Goal: Task Accomplishment & Management: Manage account settings

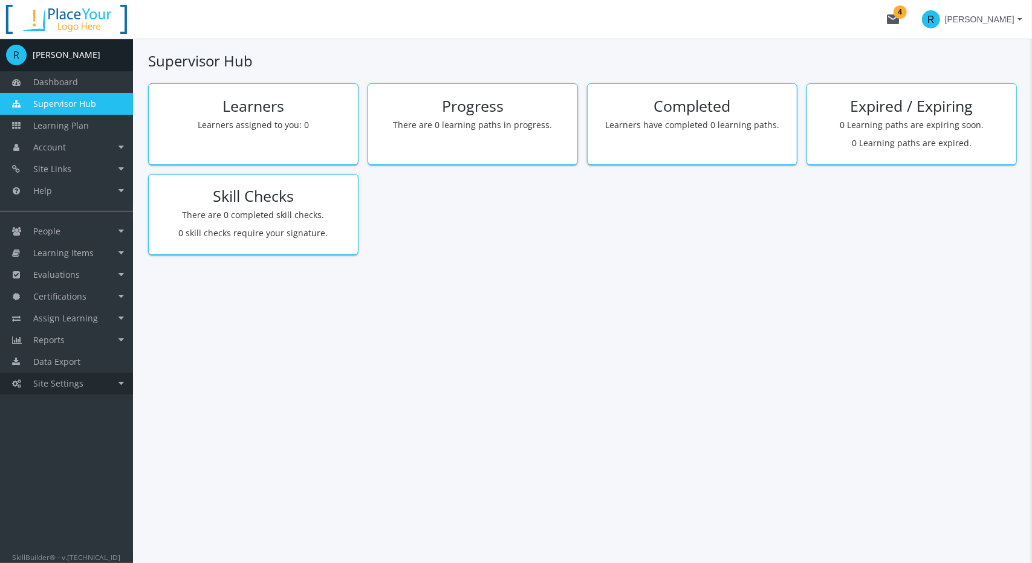
click at [62, 386] on span "Site Settings" at bounding box center [58, 383] width 50 height 11
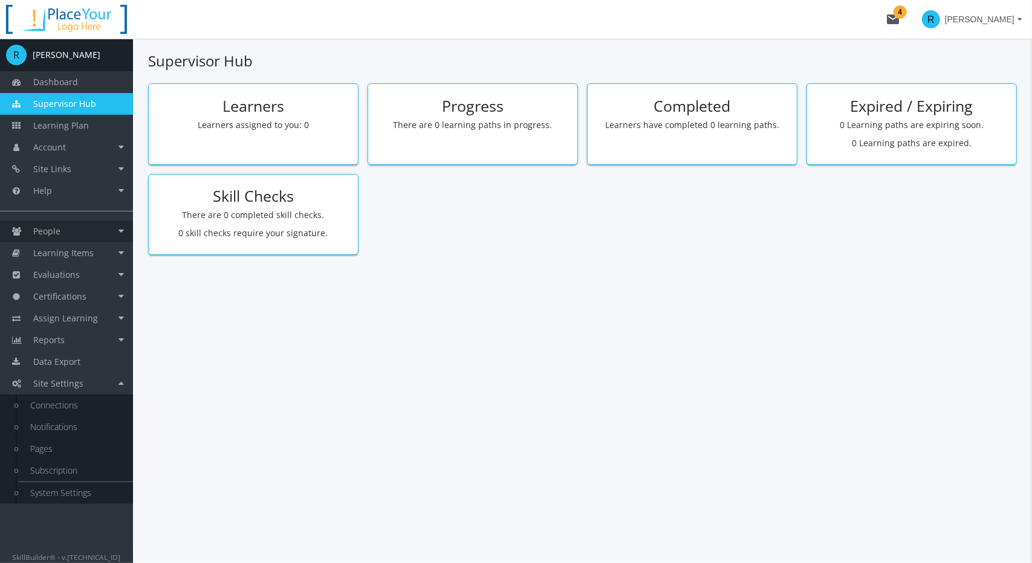
click at [63, 234] on link "People" at bounding box center [66, 232] width 133 height 22
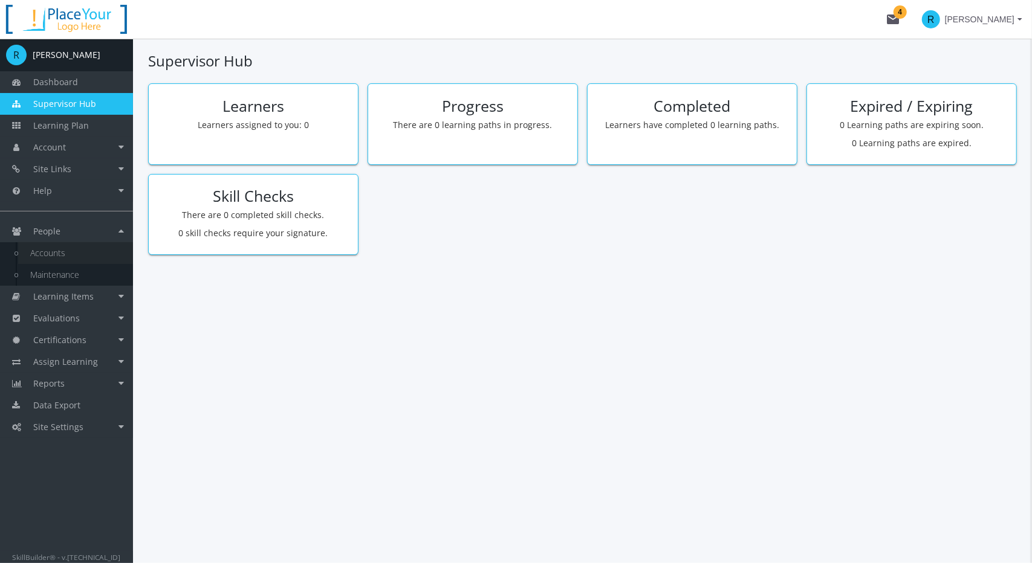
click at [57, 251] on link "Accounts" at bounding box center [75, 253] width 115 height 22
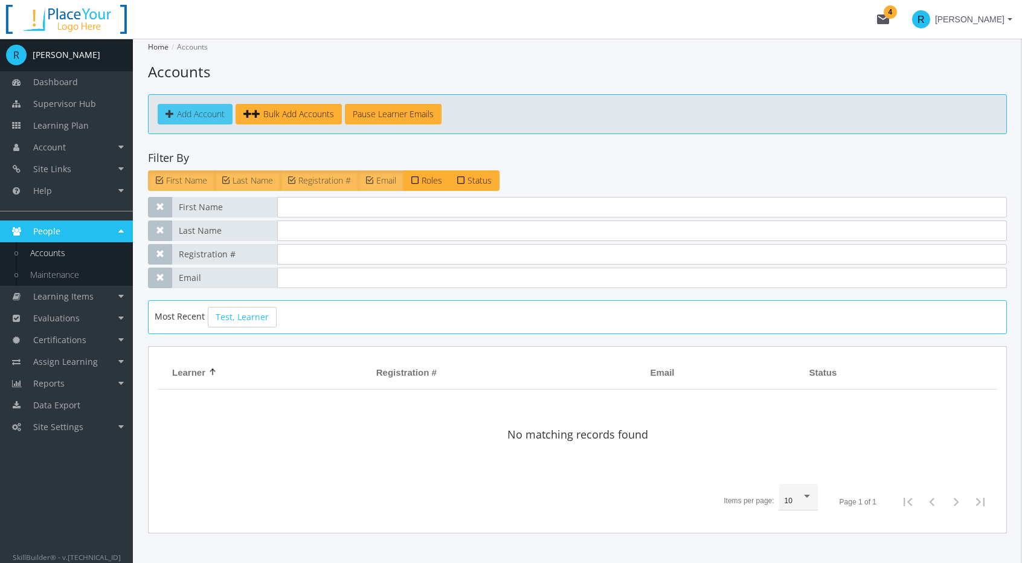
click at [206, 117] on span "Add Account" at bounding box center [201, 113] width 48 height 11
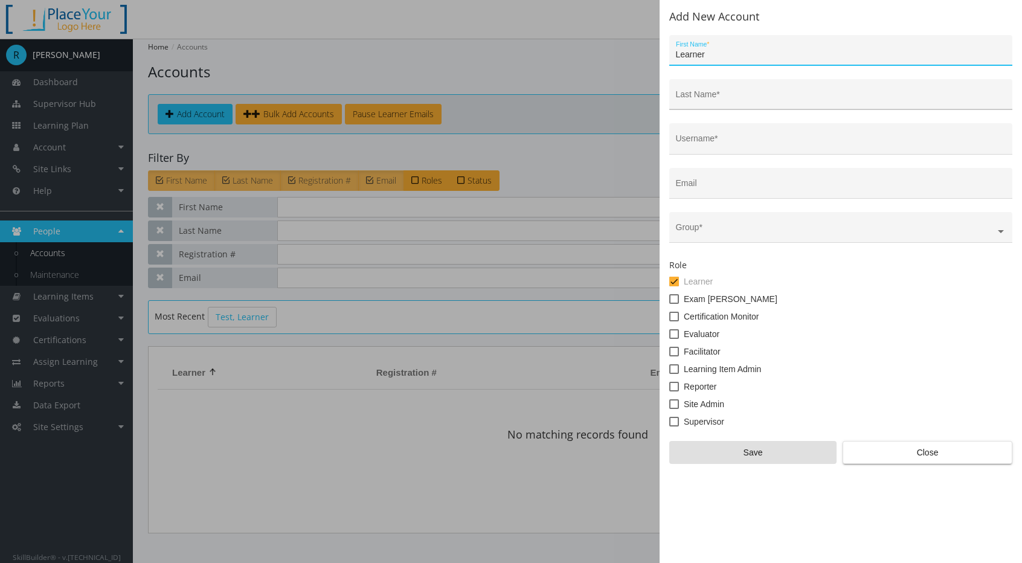
type input "Learner"
click at [739, 94] on input "Last Name *" at bounding box center [841, 99] width 331 height 10
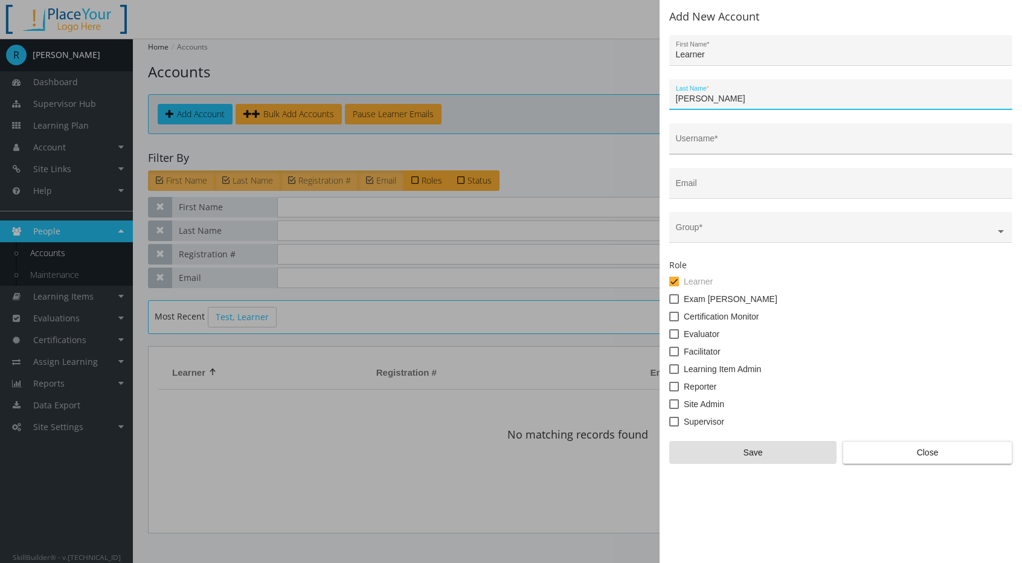
type input "Leal"
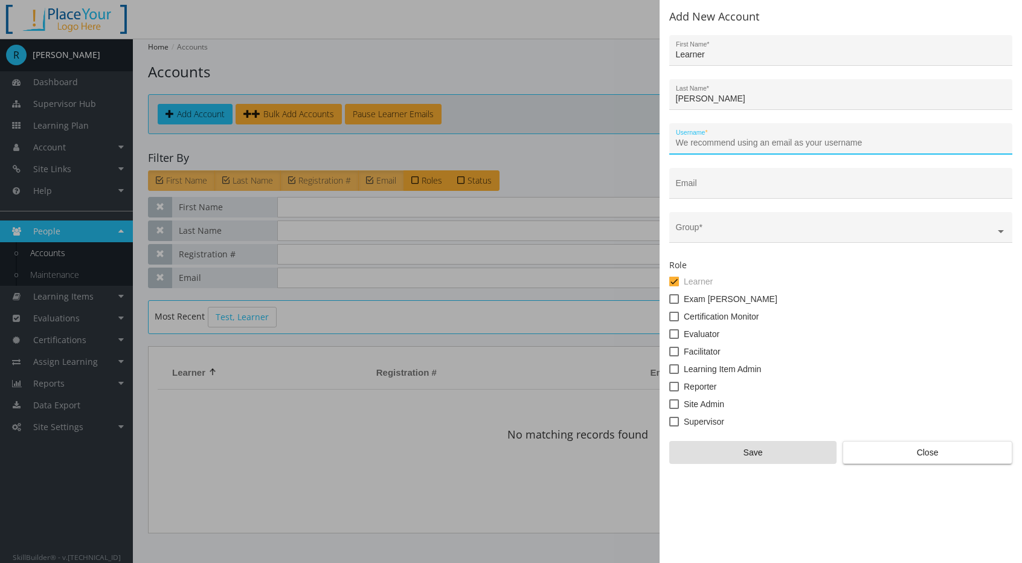
click at [734, 145] on input "Username *" at bounding box center [841, 143] width 331 height 10
type input "learner"
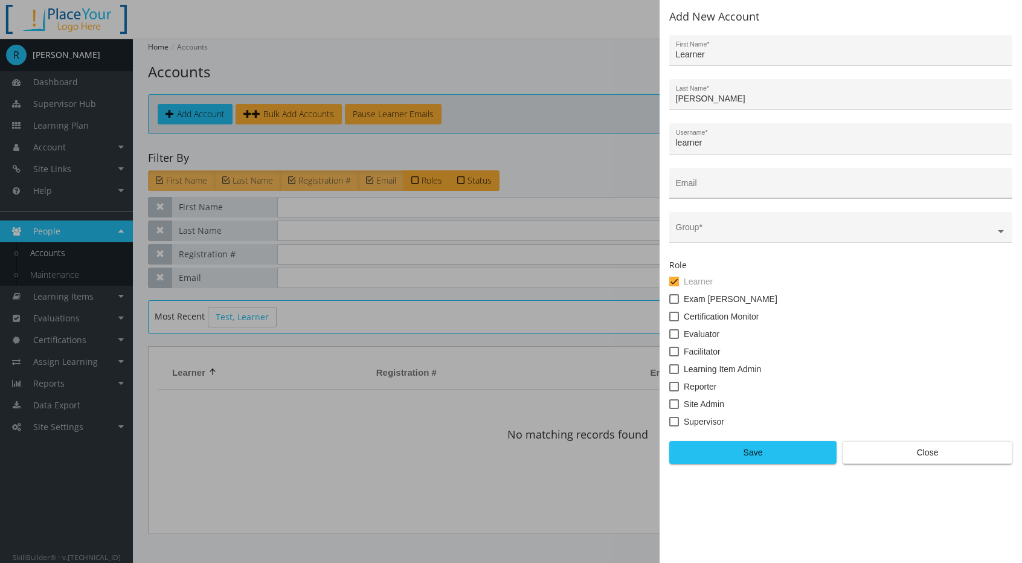
click at [723, 182] on div "Email" at bounding box center [841, 186] width 331 height 25
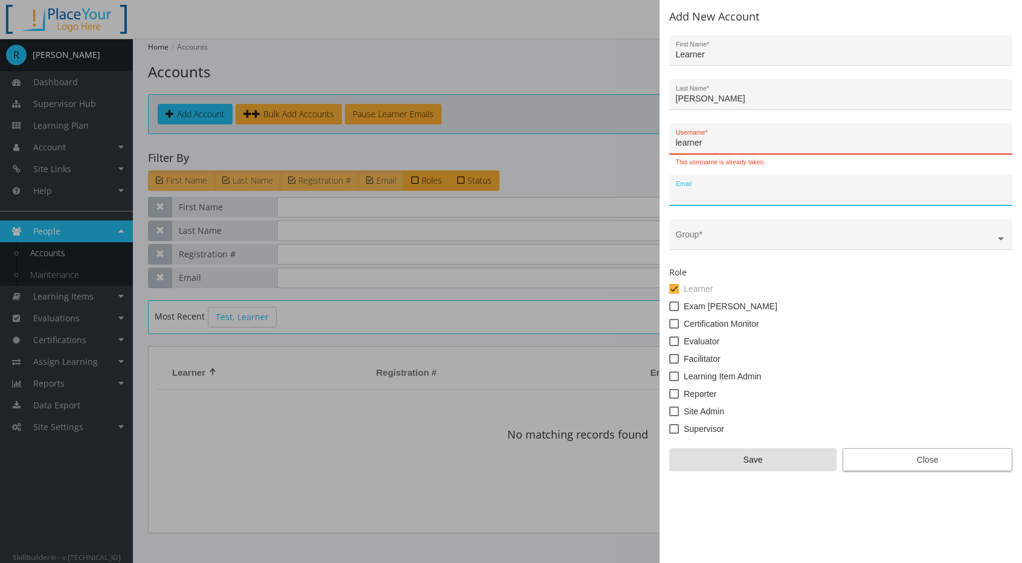
click at [933, 464] on span "Close" at bounding box center [927, 460] width 149 height 22
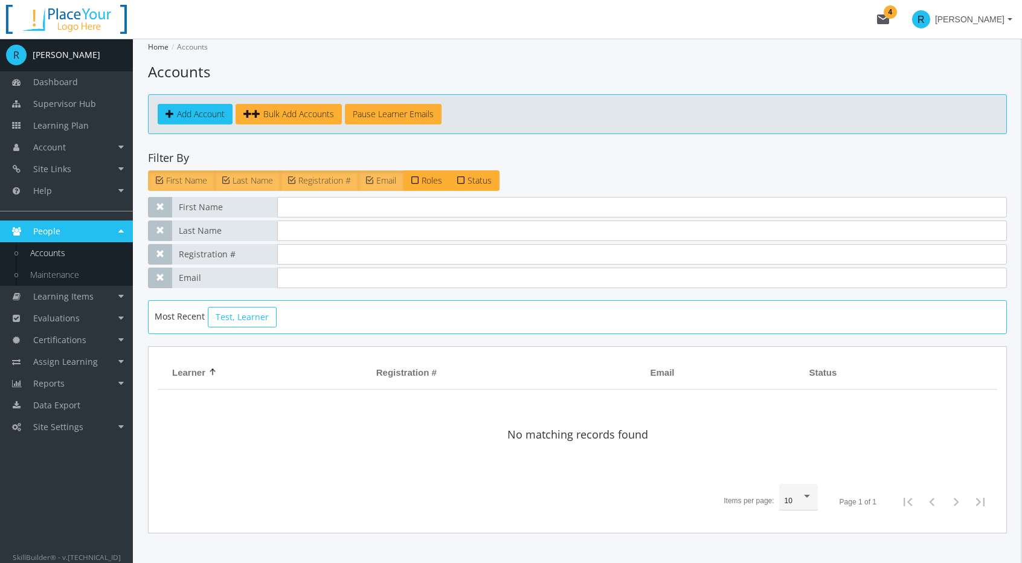
click at [237, 312] on link "Test, Learner" at bounding box center [242, 317] width 69 height 21
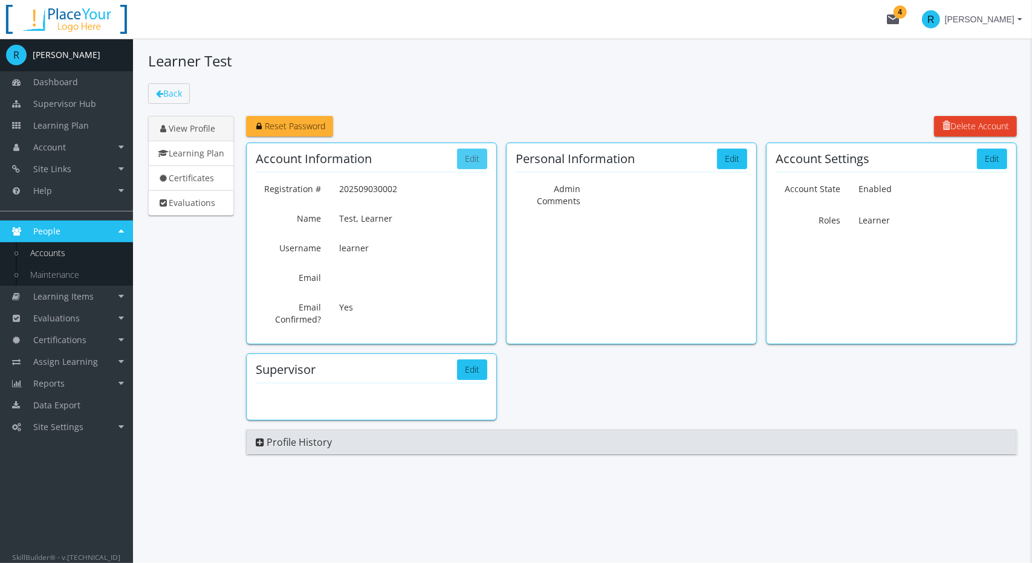
click at [458, 160] on button "Edit" at bounding box center [472, 159] width 30 height 21
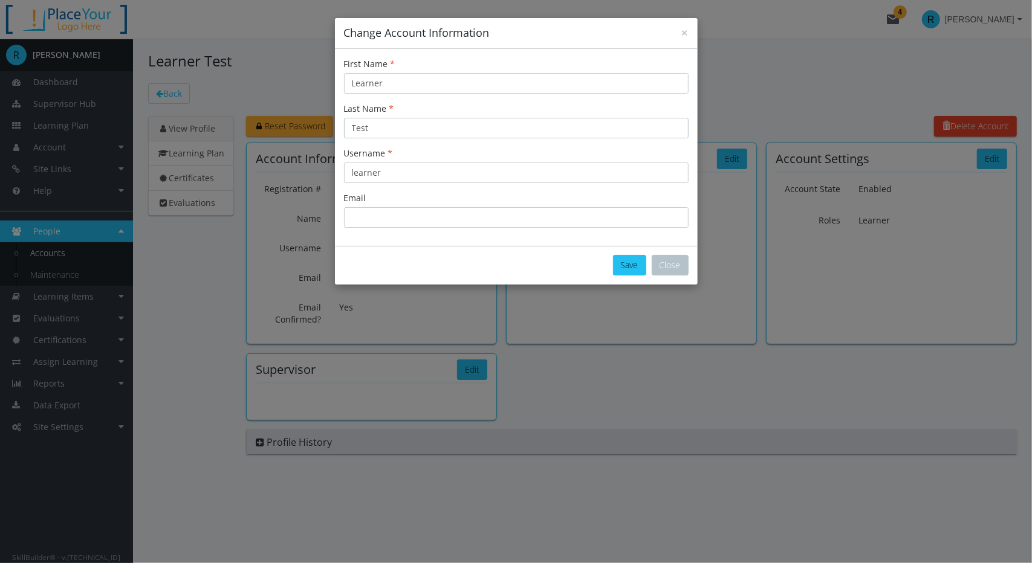
drag, startPoint x: 366, startPoint y: 128, endPoint x: 334, endPoint y: 126, distance: 32.7
click at [334, 126] on div "× Change Account Information First Name Learner Last Name Test Username learner…" at bounding box center [516, 281] width 1032 height 563
drag, startPoint x: 413, startPoint y: 131, endPoint x: 317, endPoint y: 123, distance: 96.4
click at [317, 123] on div "× Change Account Information First Name Learner Last Name SkillBuilder Username…" at bounding box center [516, 281] width 1032 height 563
type input "SkillBuilder"
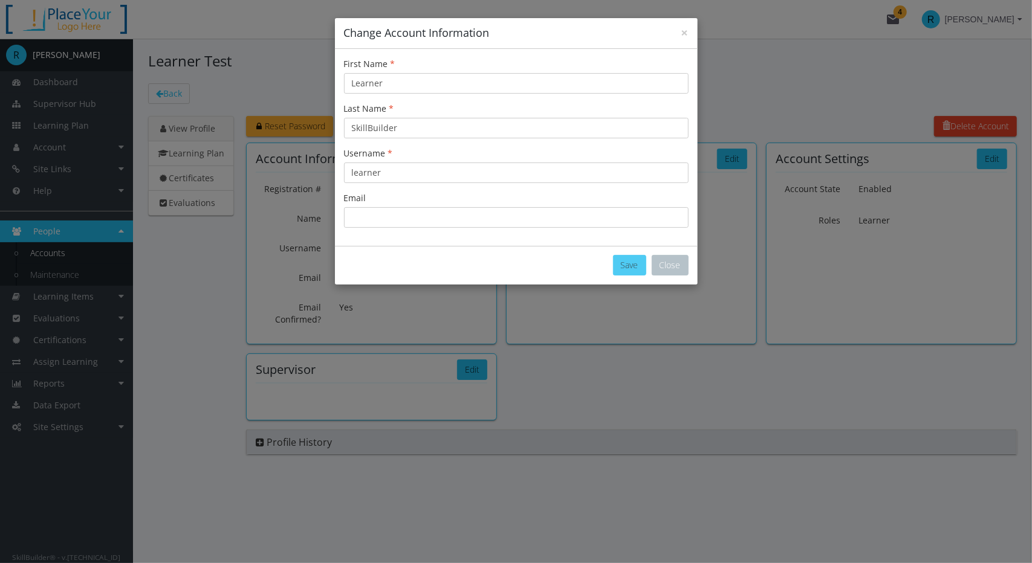
click at [628, 269] on button "Save" at bounding box center [629, 265] width 33 height 21
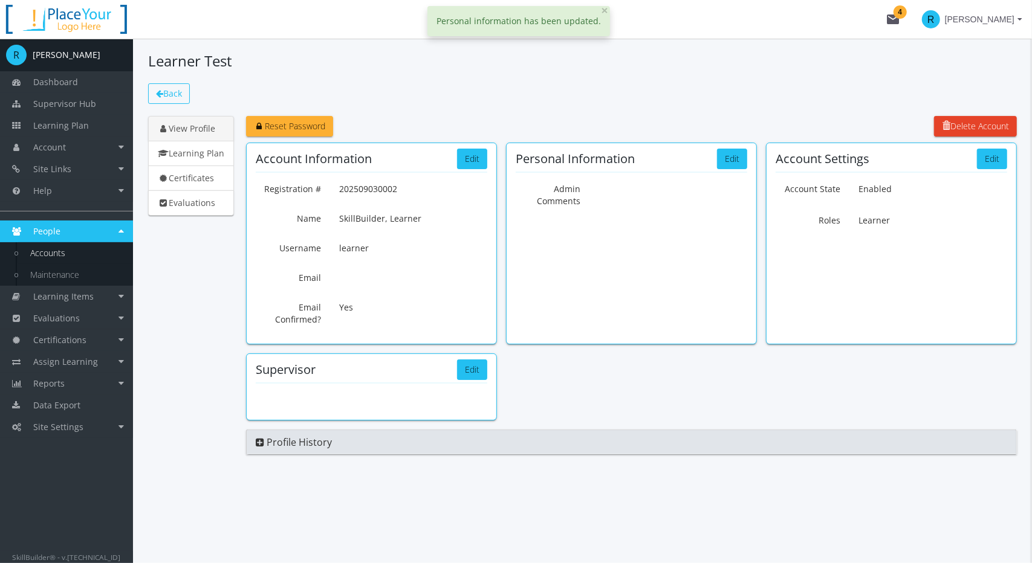
click at [169, 92] on span "Back" at bounding box center [172, 93] width 19 height 11
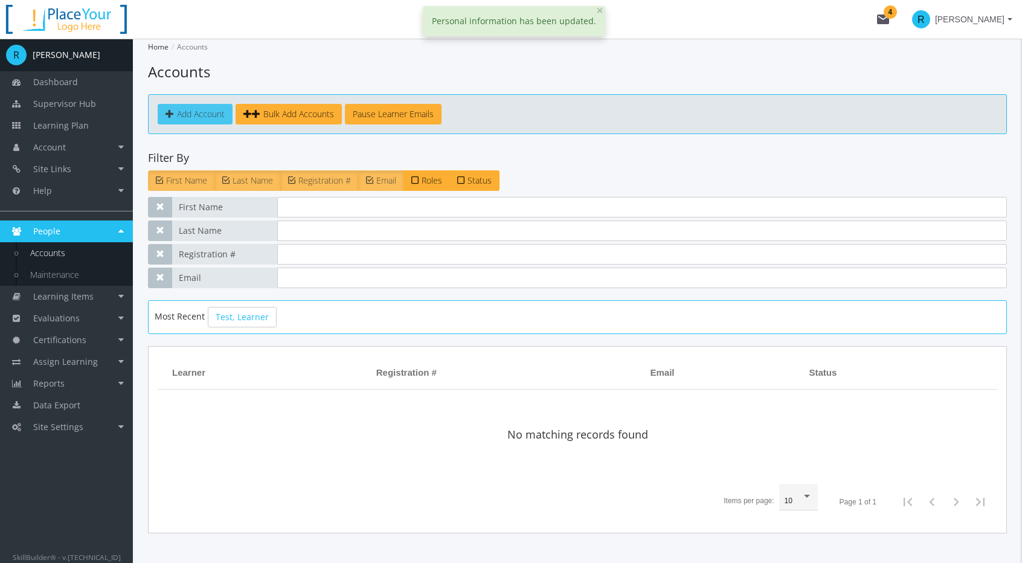
click at [193, 113] on span "Add Account" at bounding box center [201, 113] width 48 height 11
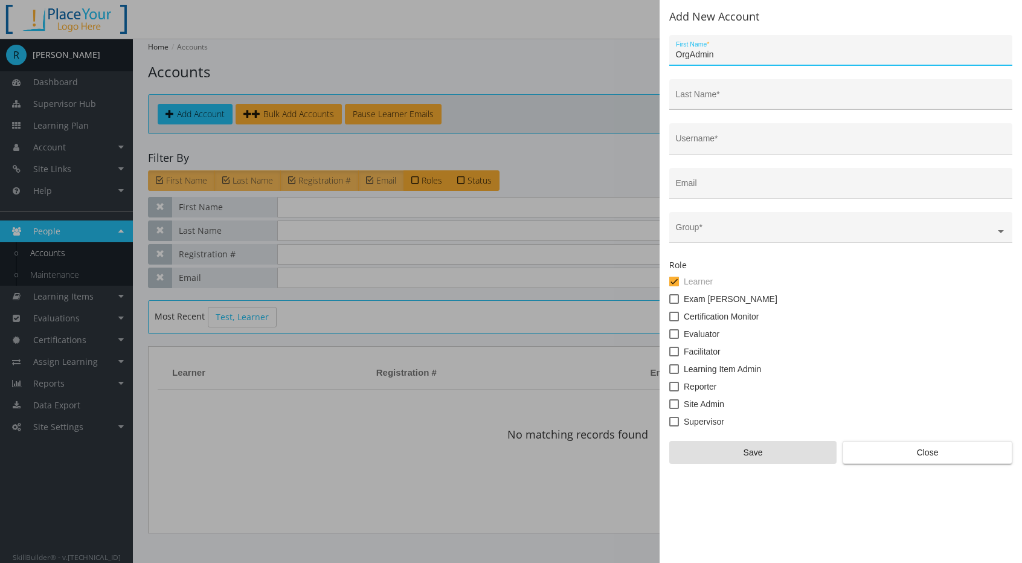
type input "OrgAdmin"
click at [752, 97] on input "Last Name *" at bounding box center [841, 99] width 331 height 10
paste input "SkillBuilder"
type input "SkillBuilder"
click at [720, 141] on input "Username *" at bounding box center [841, 143] width 331 height 10
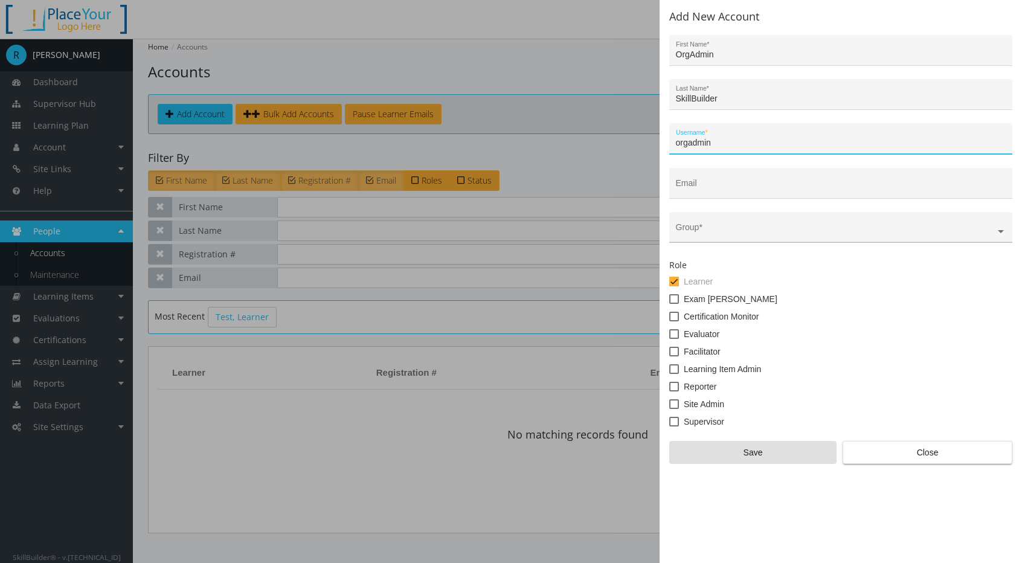
type input "orgadmin"
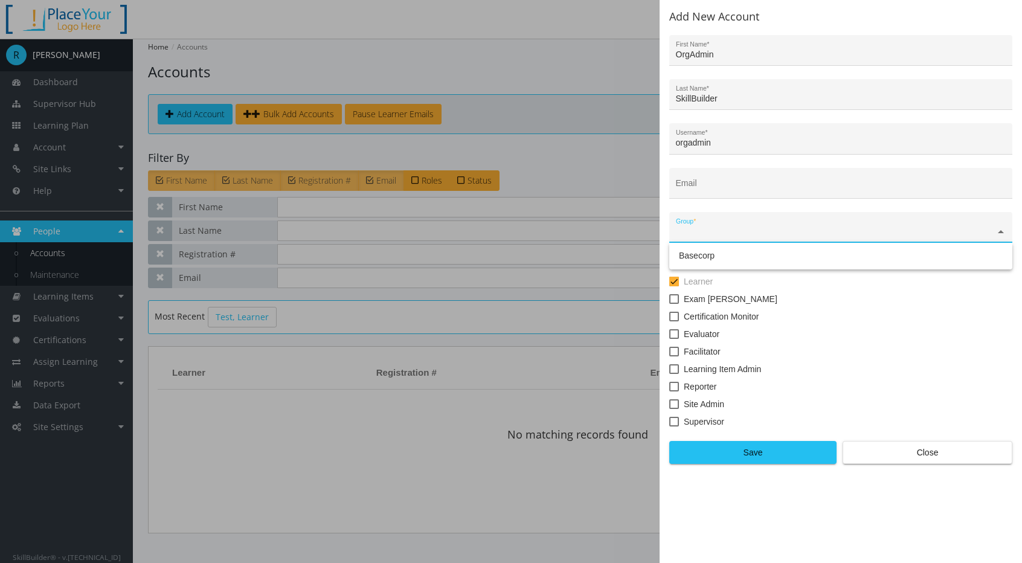
click at [717, 228] on input "text" at bounding box center [841, 232] width 331 height 10
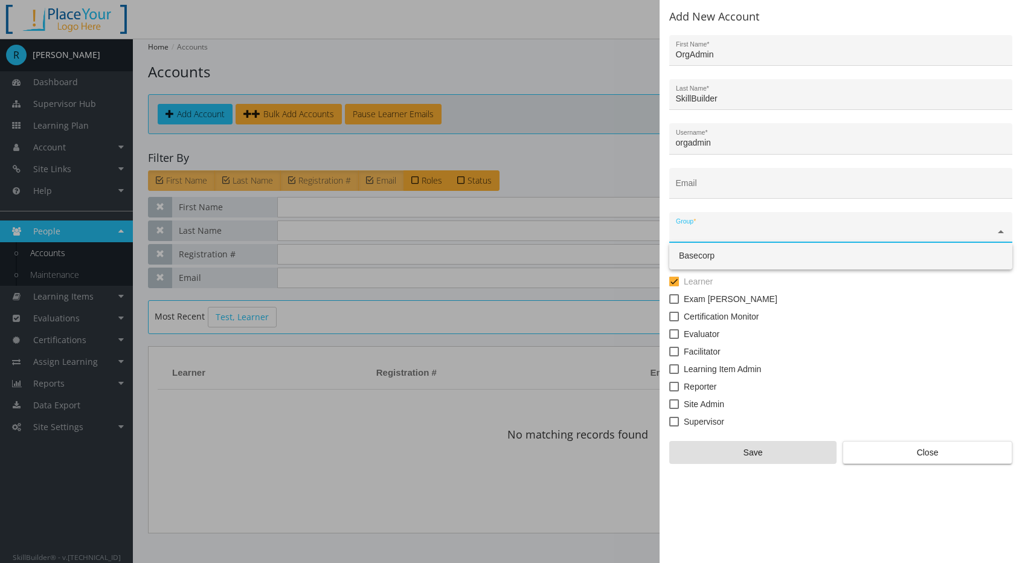
click at [708, 256] on span "Basecorp" at bounding box center [697, 256] width 36 height 10
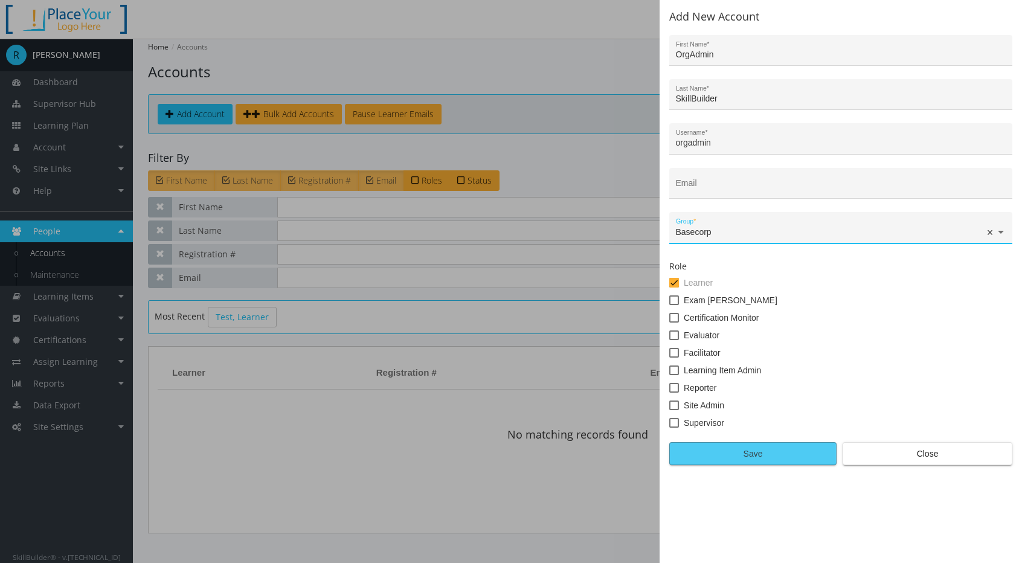
click at [723, 459] on span "Save" at bounding box center [753, 454] width 147 height 22
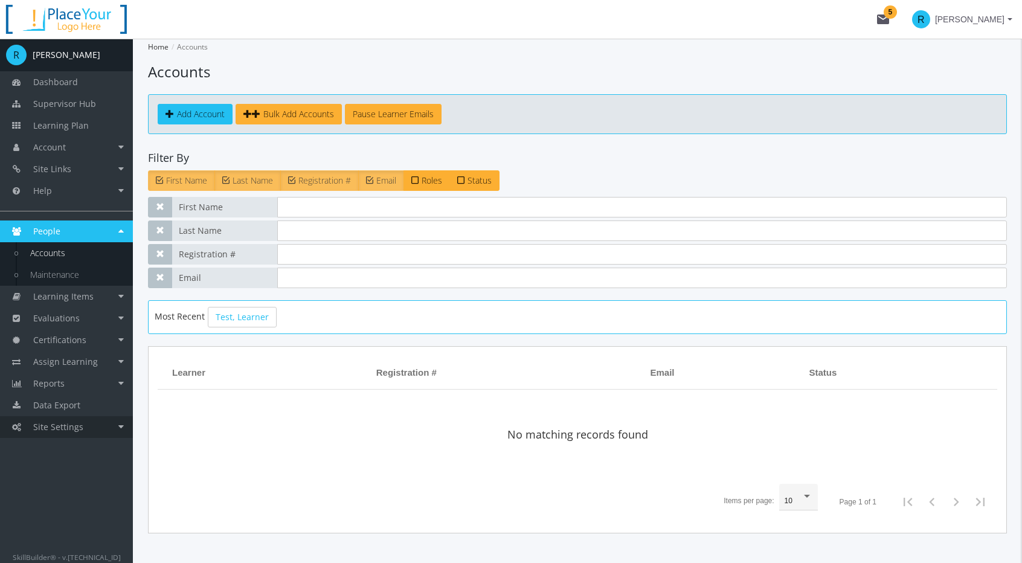
click at [68, 424] on span "Site Settings" at bounding box center [58, 426] width 50 height 11
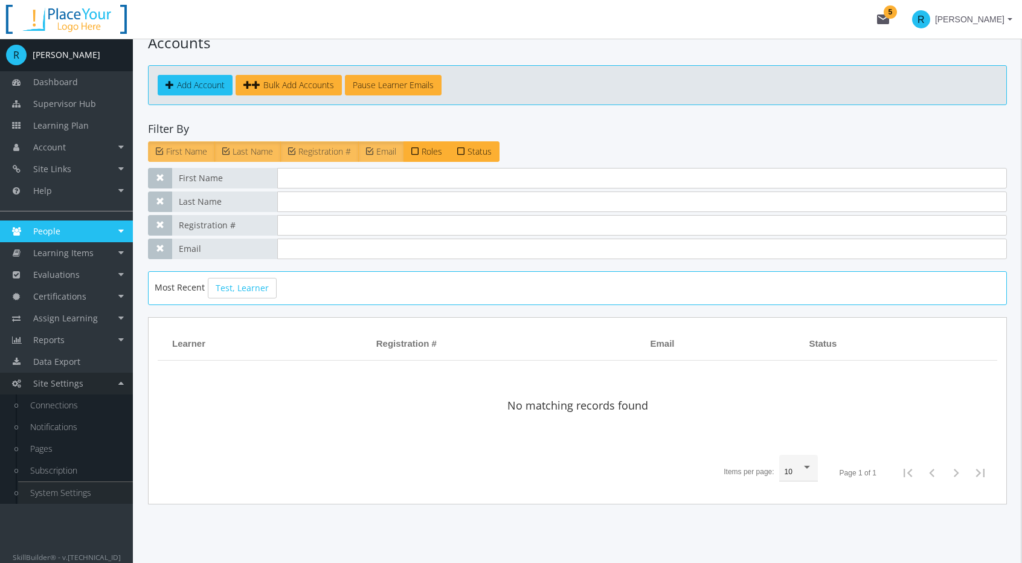
scroll to position [40, 0]
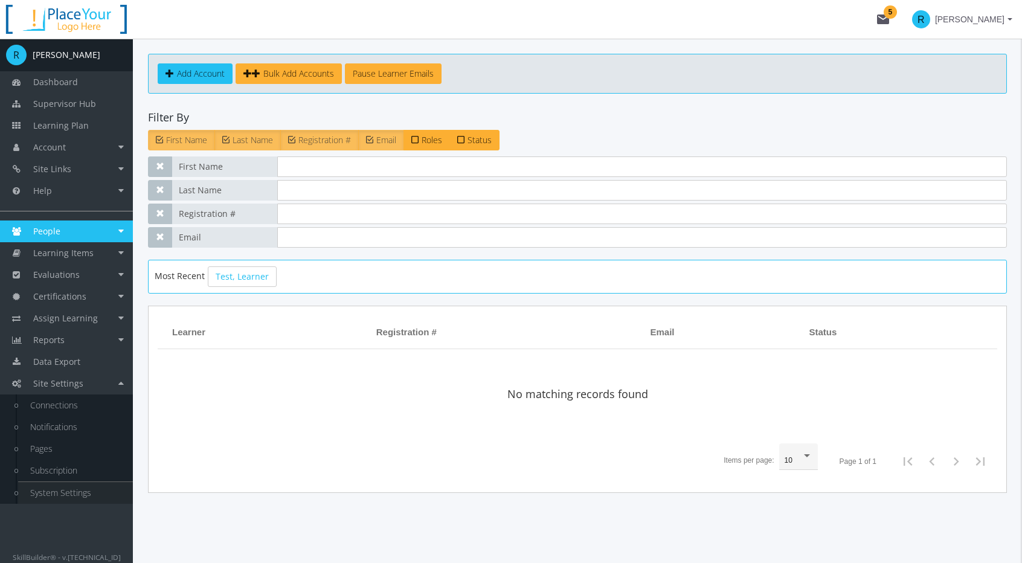
click at [69, 493] on link "System Settings" at bounding box center [75, 493] width 115 height 22
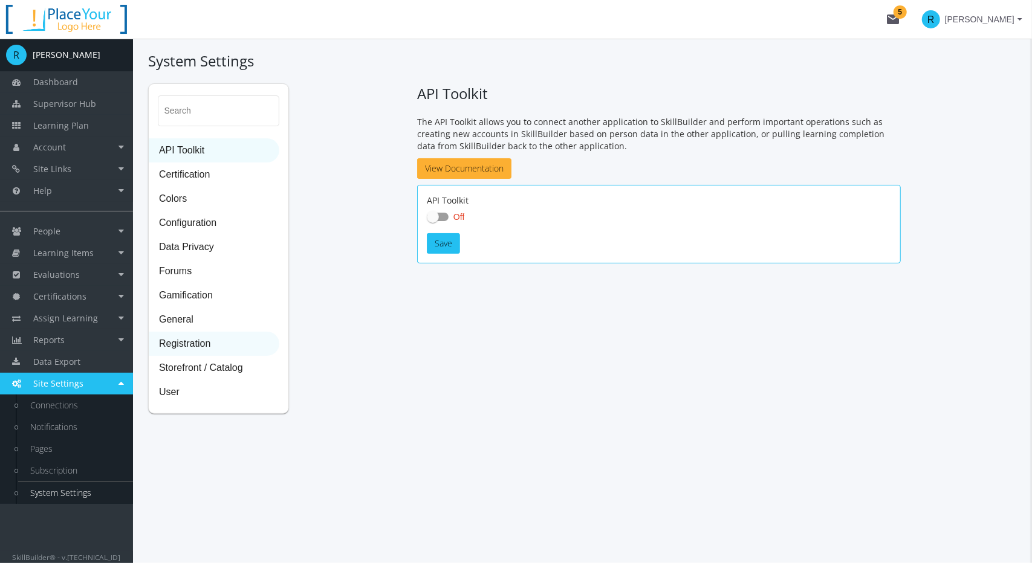
click at [198, 345] on span "Registration" at bounding box center [213, 344] width 129 height 24
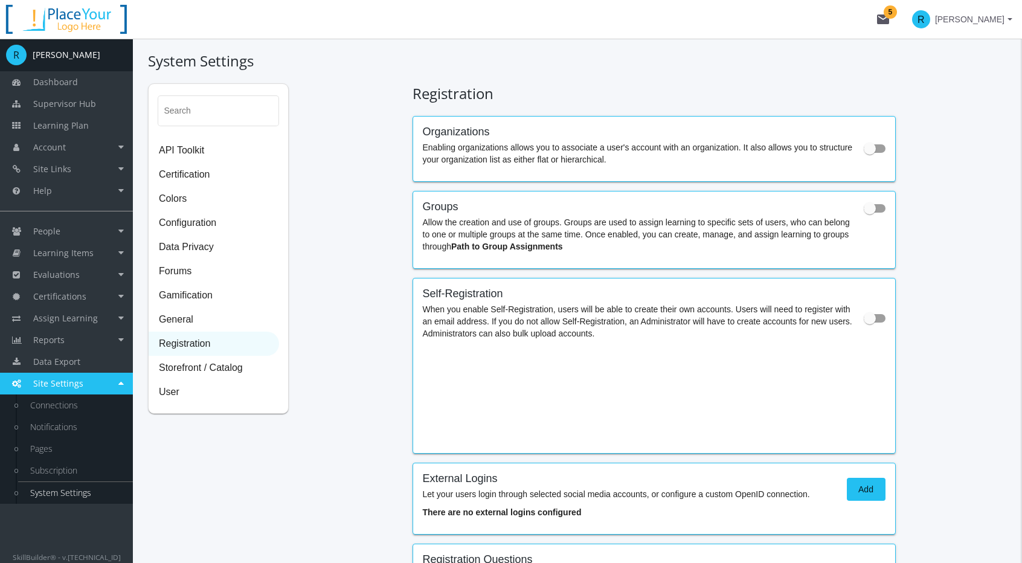
click at [875, 152] on span at bounding box center [870, 149] width 12 height 12
click at [865, 152] on input "checkbox" at bounding box center [864, 152] width 1 height 1
checkbox input "true"
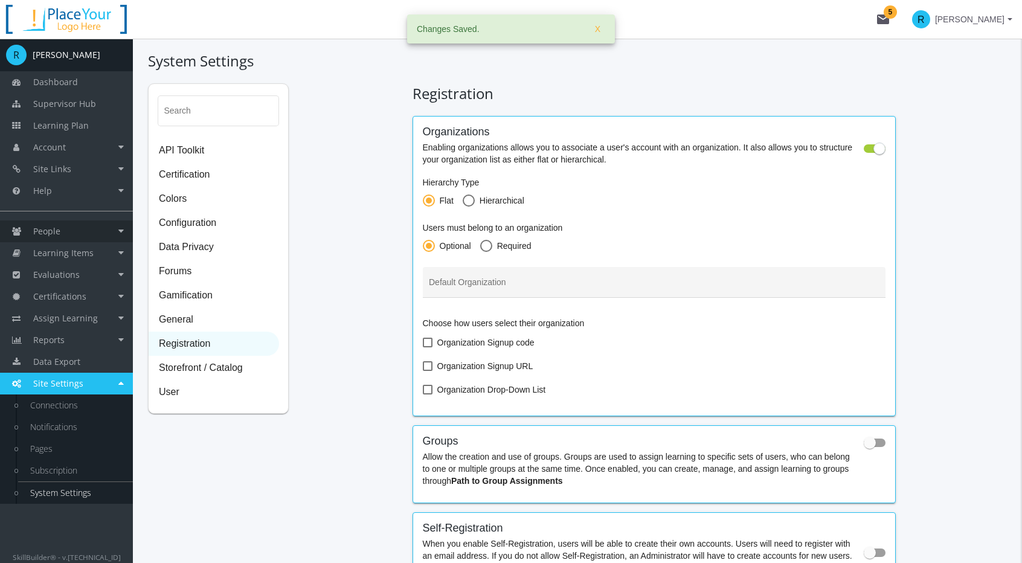
click at [50, 229] on span "People" at bounding box center [46, 230] width 27 height 11
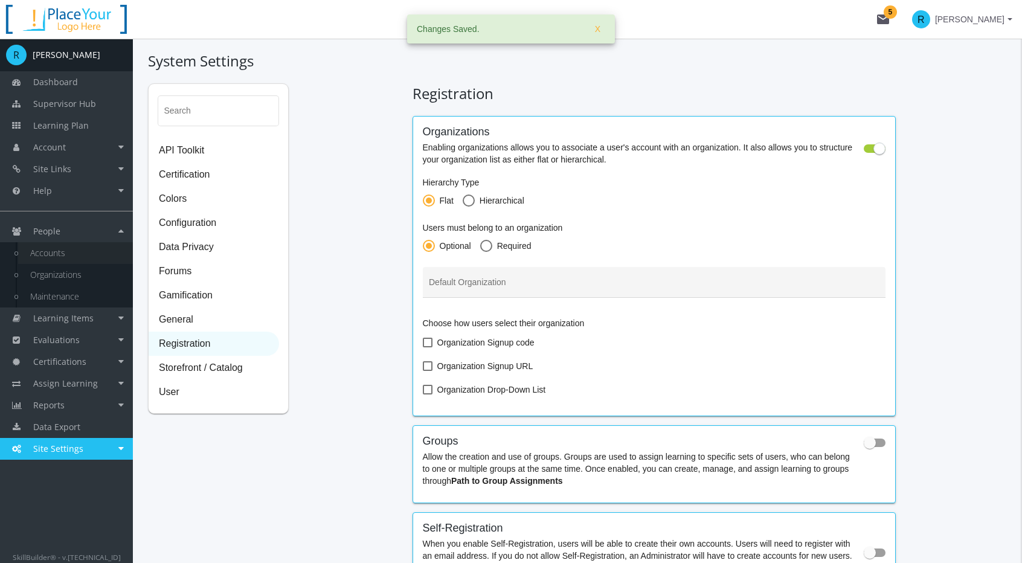
click at [74, 254] on link "Accounts" at bounding box center [75, 253] width 115 height 22
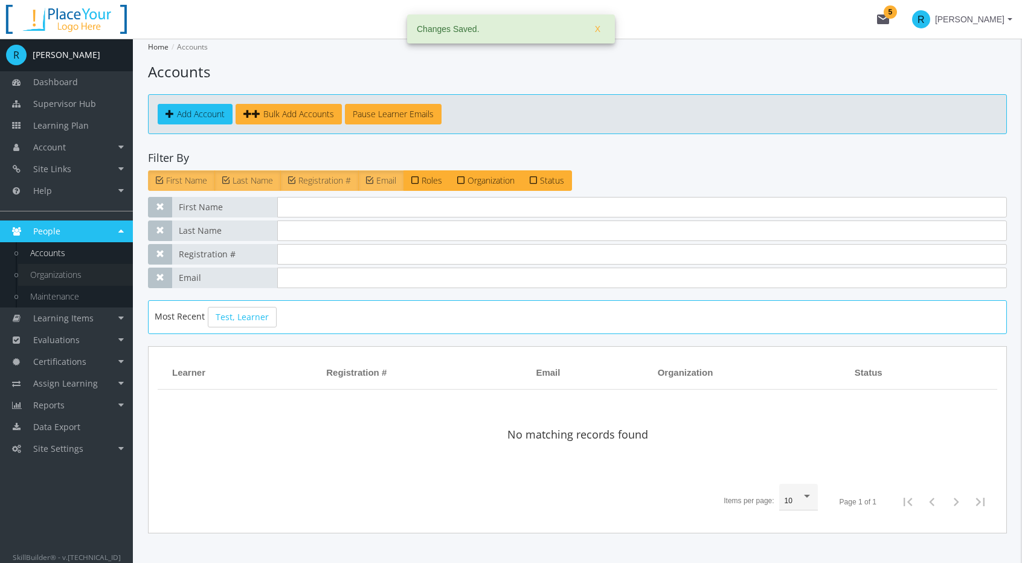
click at [69, 273] on link "Organizations" at bounding box center [75, 275] width 115 height 22
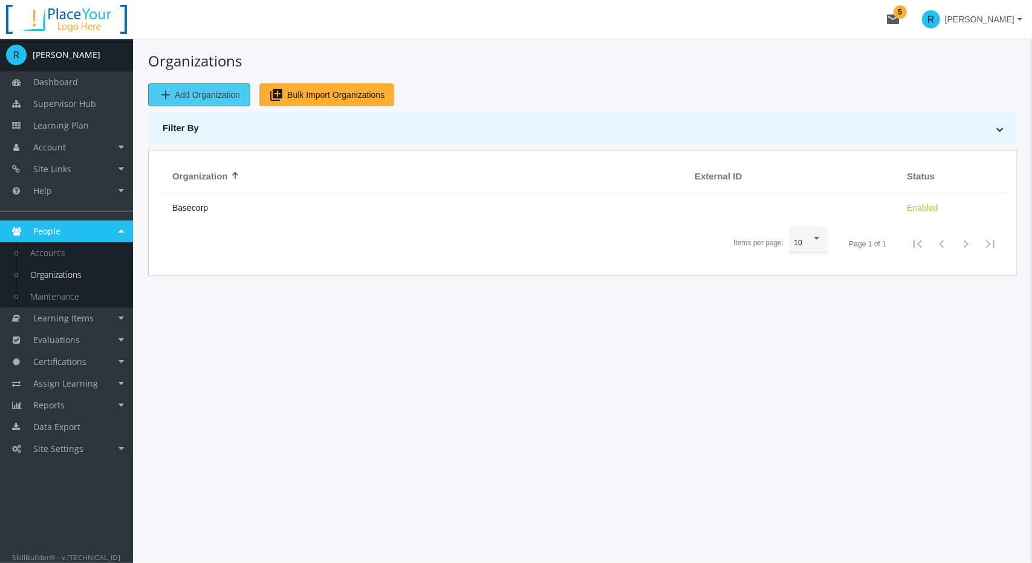
click at [207, 98] on span "Add Organization" at bounding box center [207, 95] width 65 height 22
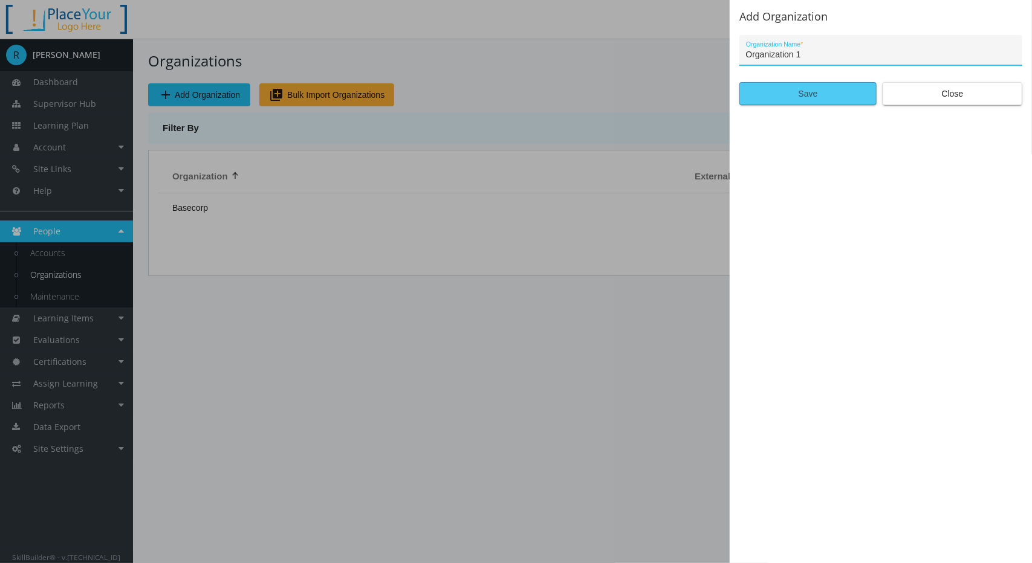
type input "Organization 1"
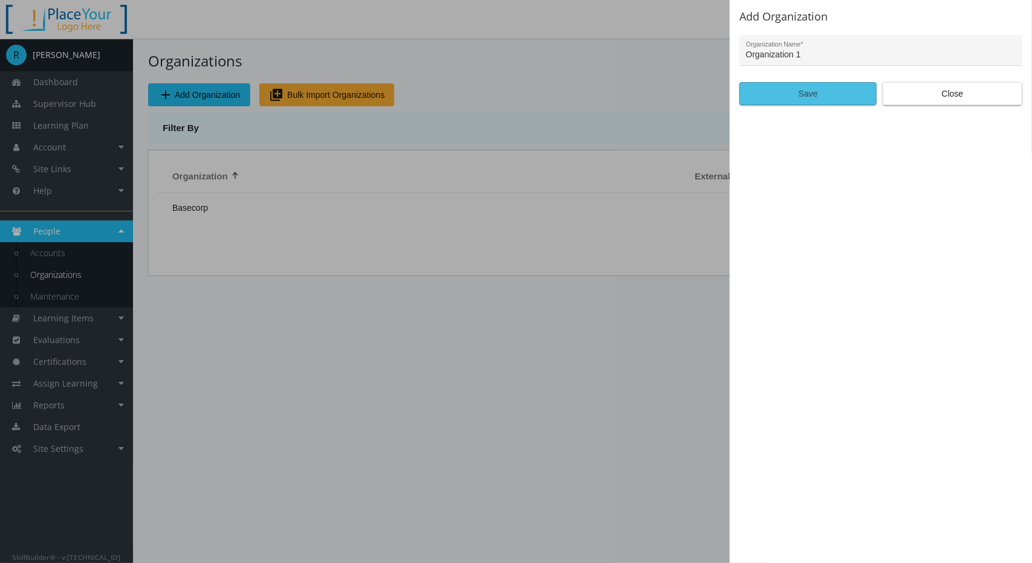
click at [797, 87] on span "Save" at bounding box center [807, 94] width 117 height 22
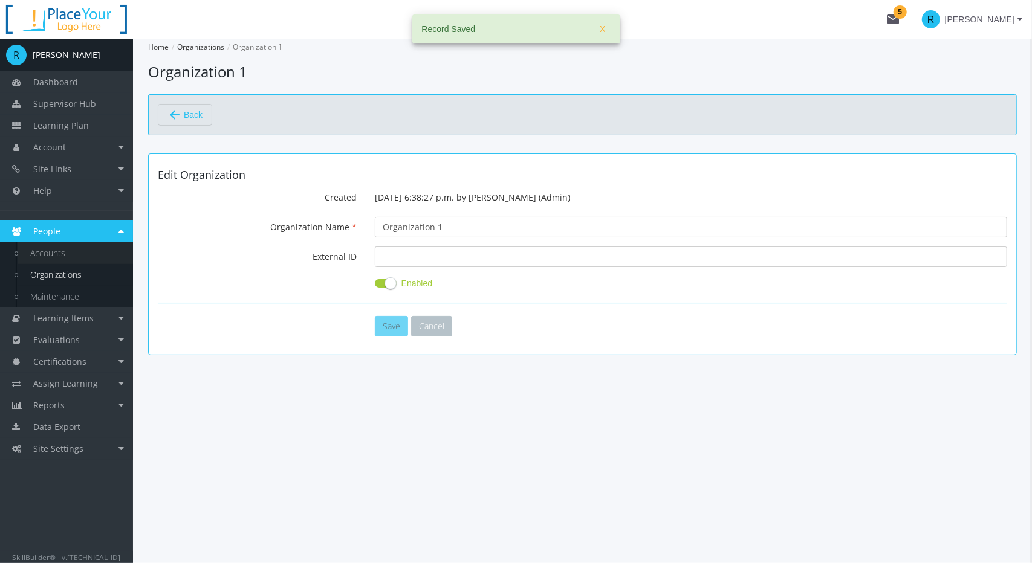
click at [42, 251] on link "Accounts" at bounding box center [75, 253] width 115 height 22
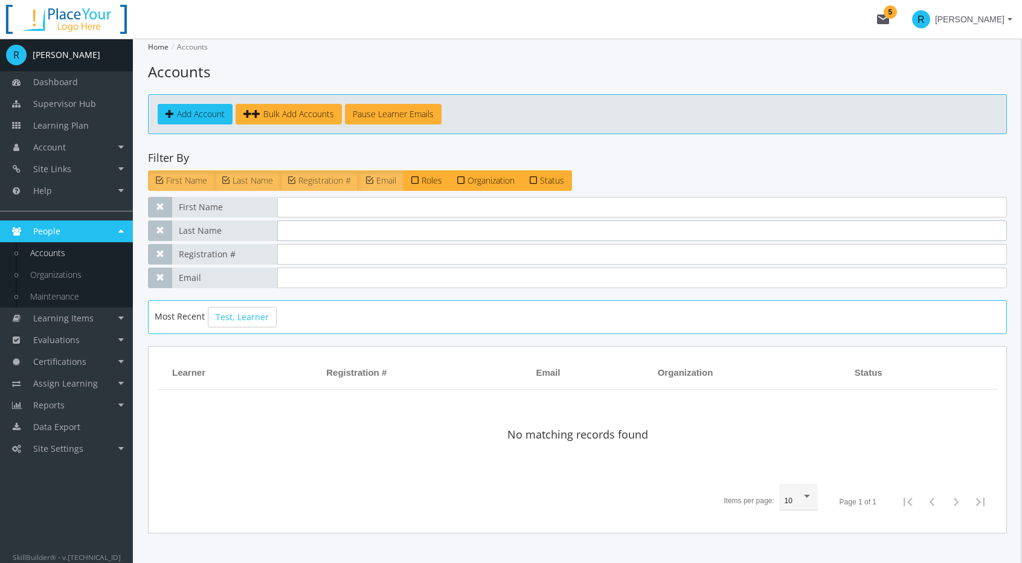
click at [302, 231] on input "text" at bounding box center [642, 231] width 730 height 21
paste input "SkillBuilder"
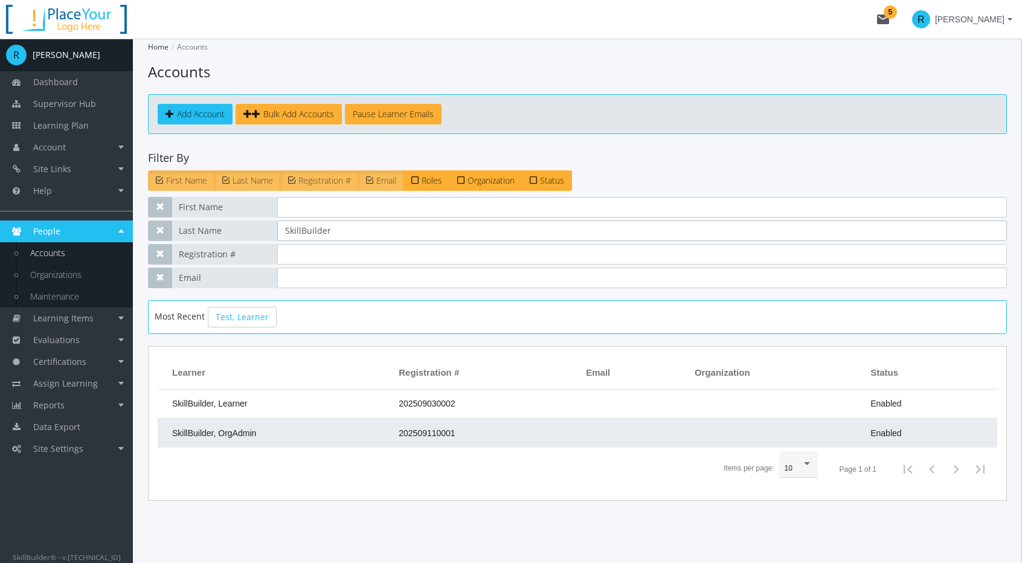
type input "SkillBuilder"
click at [328, 428] on td "SkillBuilder, OrgAdmin" at bounding box center [275, 433] width 235 height 29
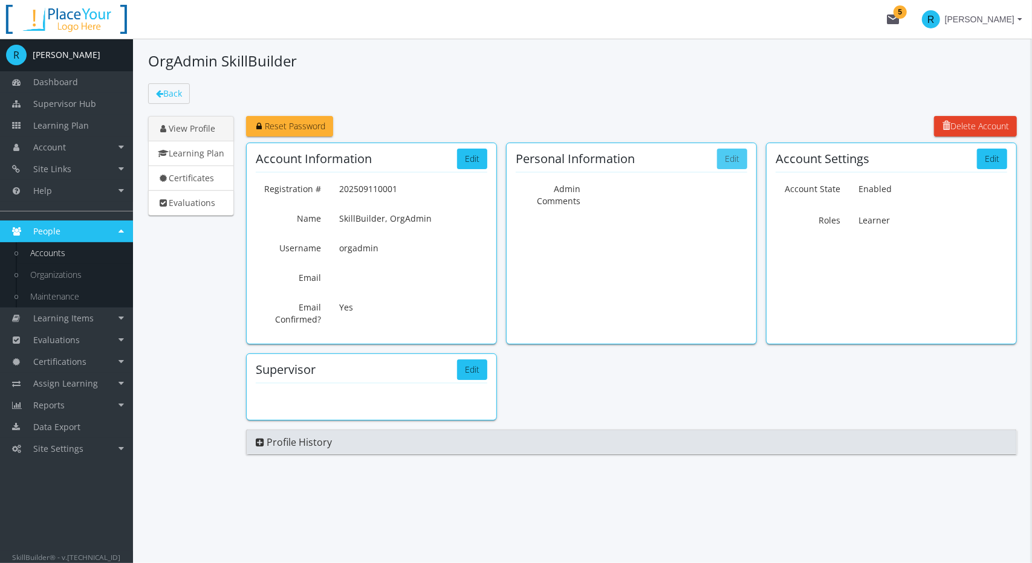
click at [720, 161] on button "Edit" at bounding box center [732, 159] width 30 height 21
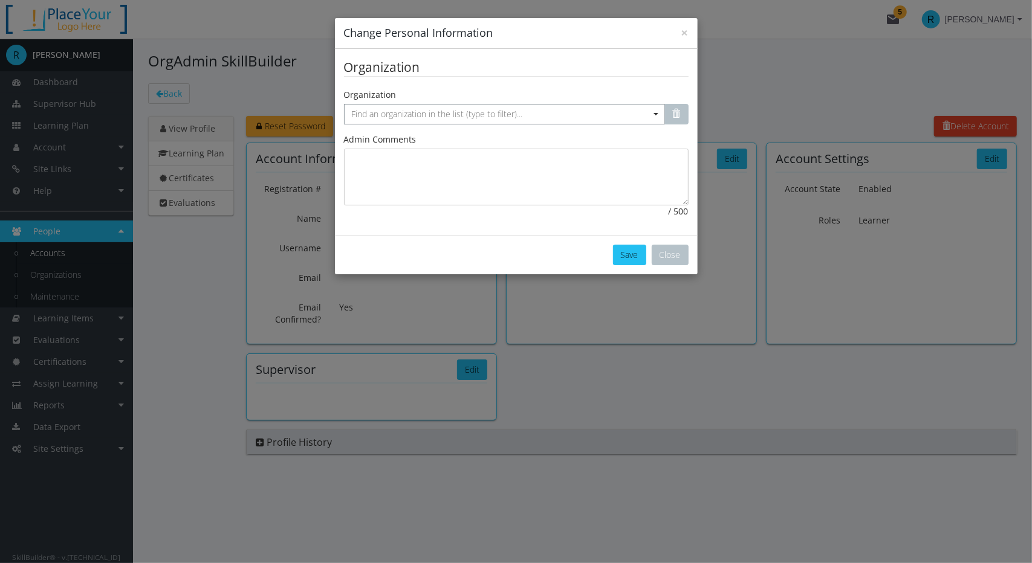
click at [477, 113] on span "Find an organization in the list (type to filter)..." at bounding box center [437, 113] width 171 height 11
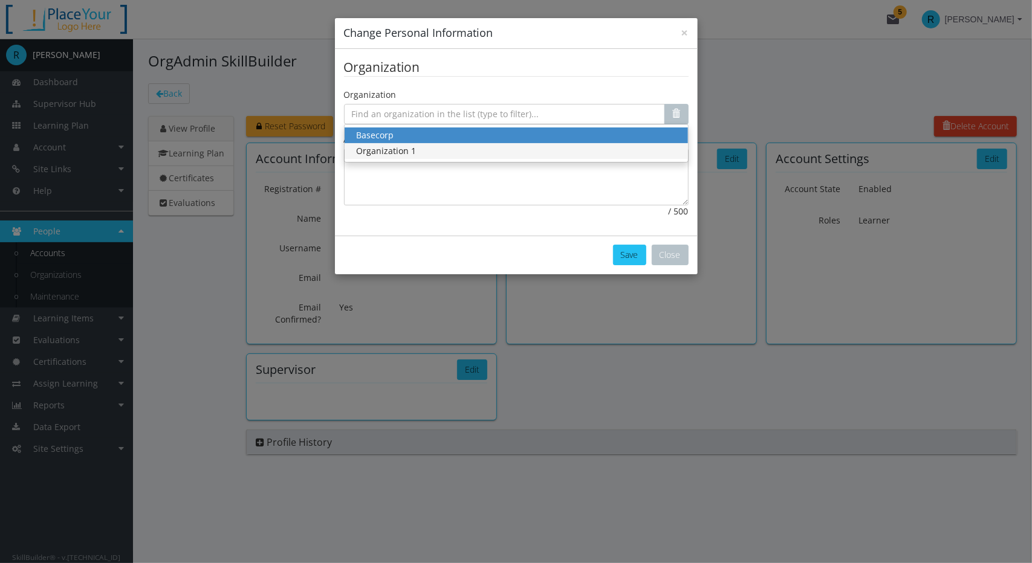
click at [414, 152] on div "Organization 1" at bounding box center [516, 151] width 319 height 12
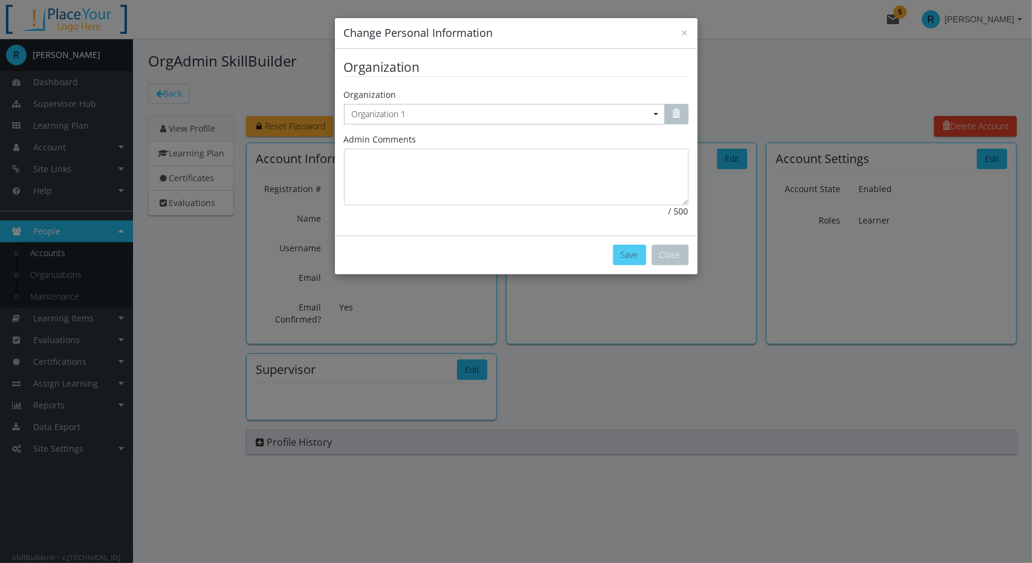
click at [632, 260] on button "Save" at bounding box center [629, 255] width 33 height 21
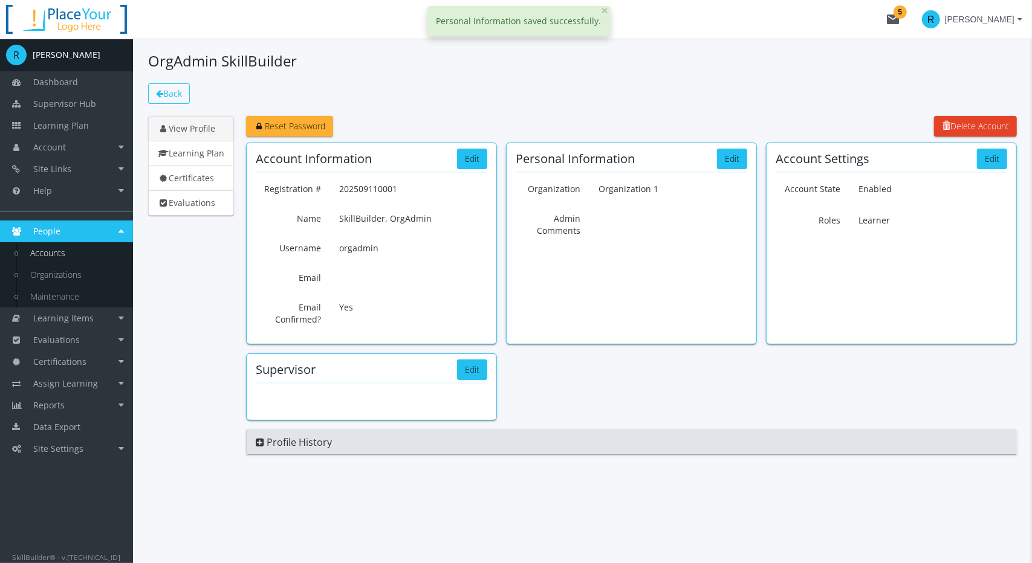
click at [176, 99] on span "Back" at bounding box center [172, 93] width 19 height 11
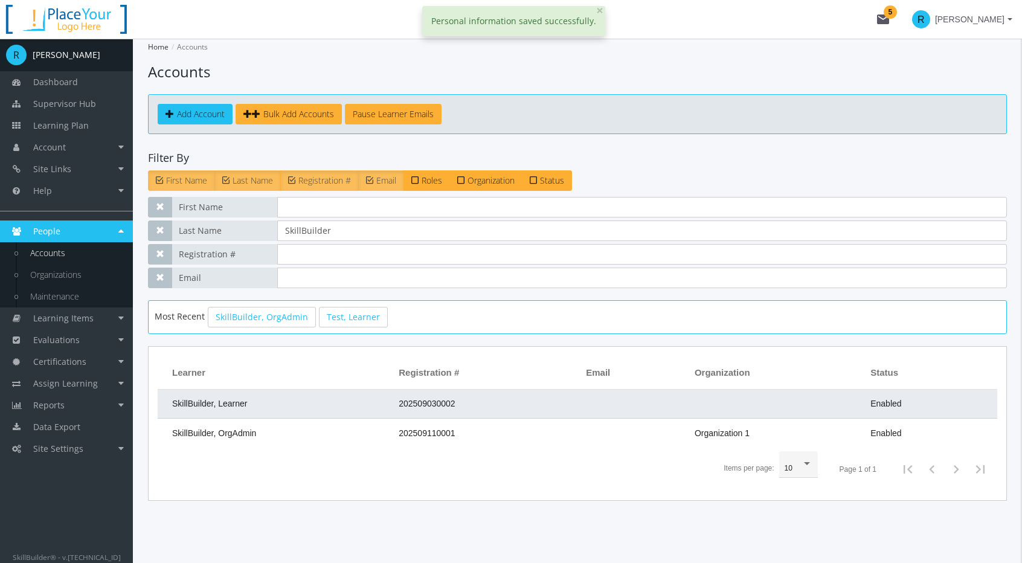
click at [263, 396] on td "SkillBuilder, Learner" at bounding box center [275, 404] width 235 height 29
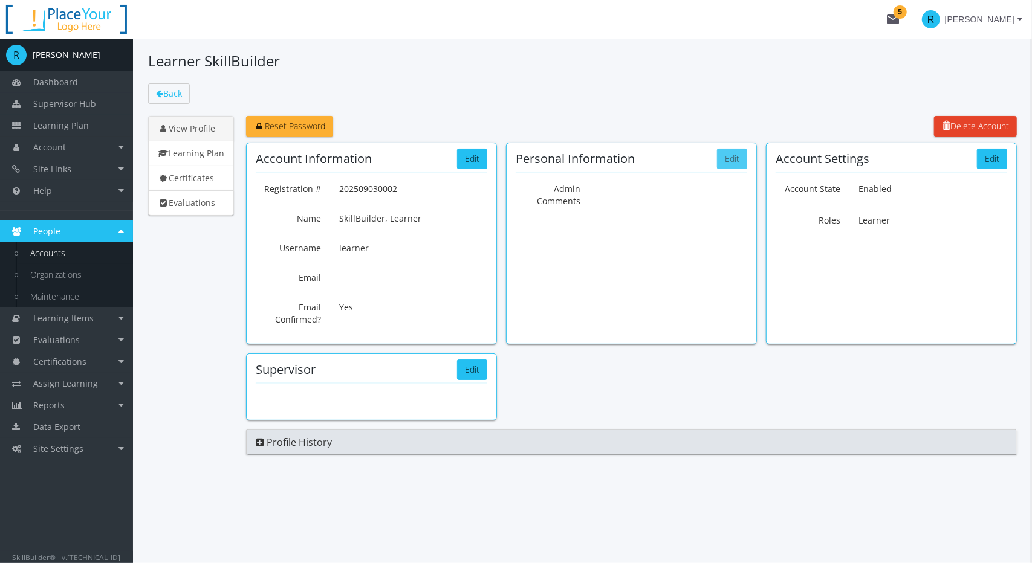
click at [734, 157] on button "Edit" at bounding box center [732, 159] width 30 height 21
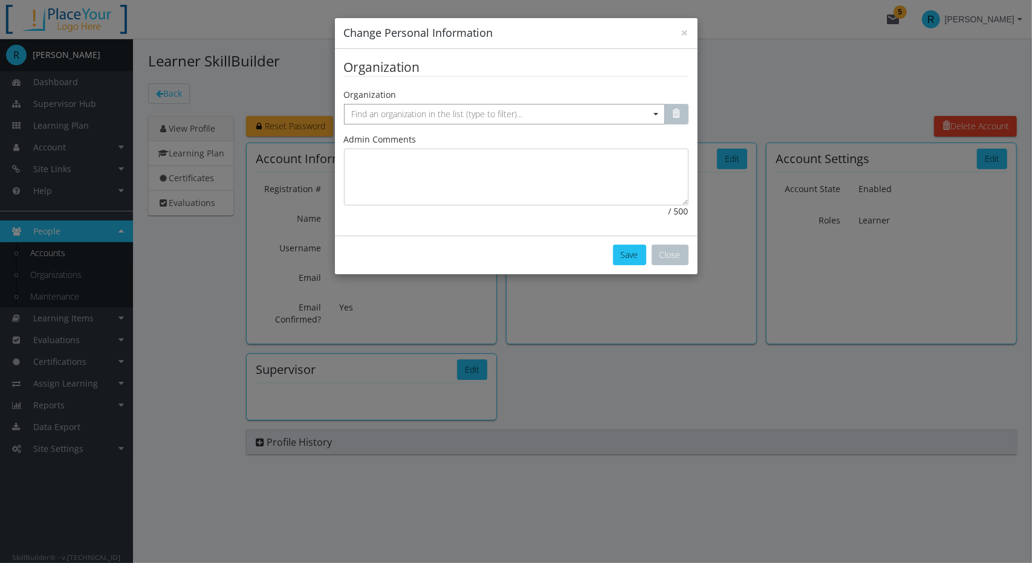
click at [424, 115] on span "Find an organization in the list (type to filter)..." at bounding box center [437, 113] width 171 height 11
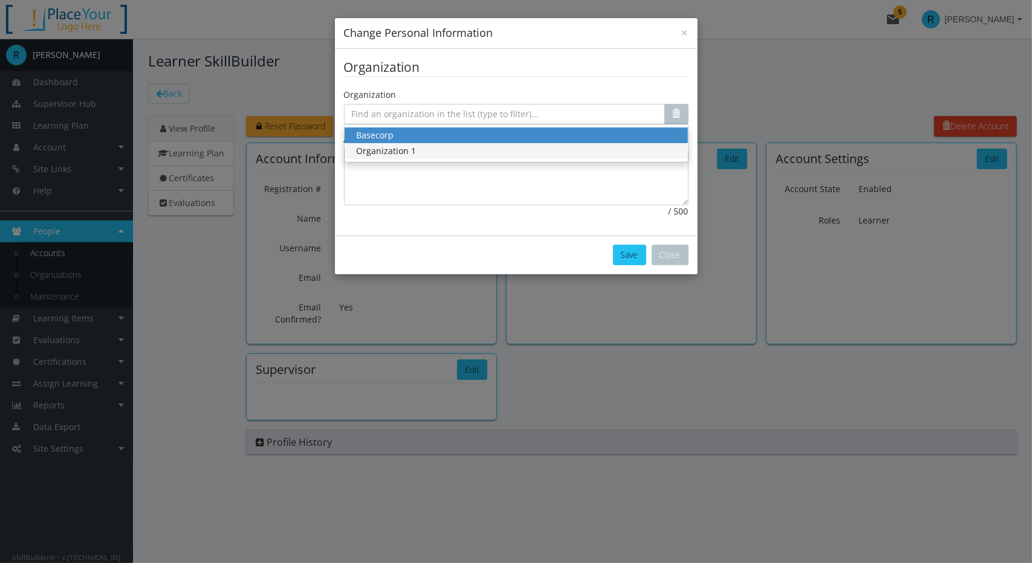
click at [411, 145] on div "Organization 1" at bounding box center [516, 151] width 319 height 12
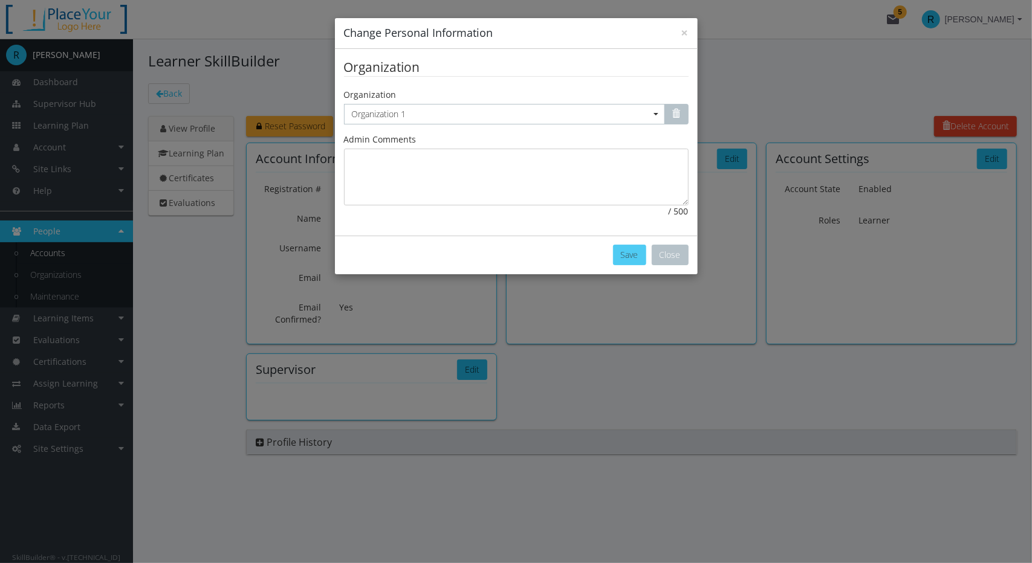
click at [631, 248] on button "Save" at bounding box center [629, 255] width 33 height 21
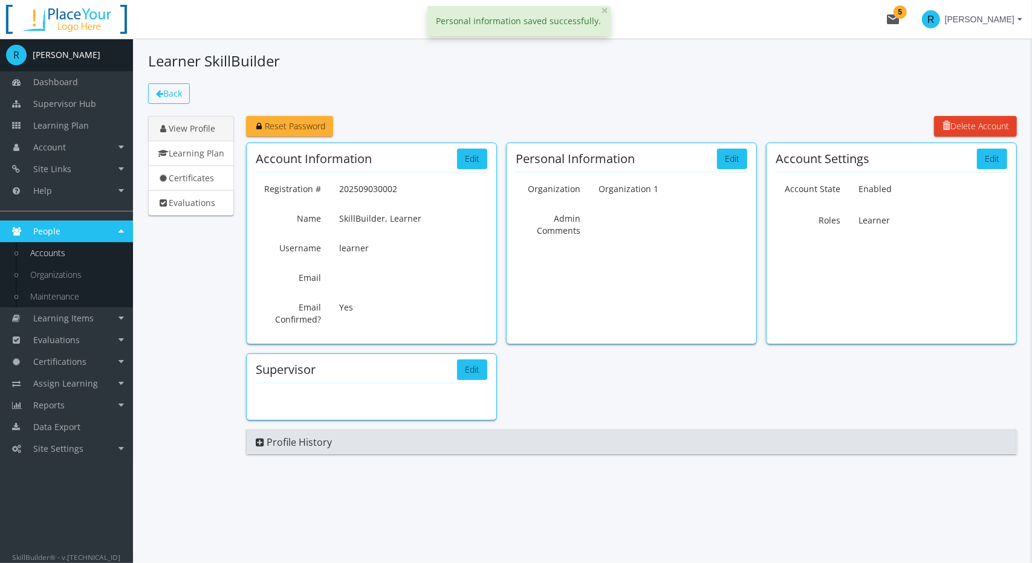
click at [163, 92] on span "Back" at bounding box center [172, 93] width 19 height 11
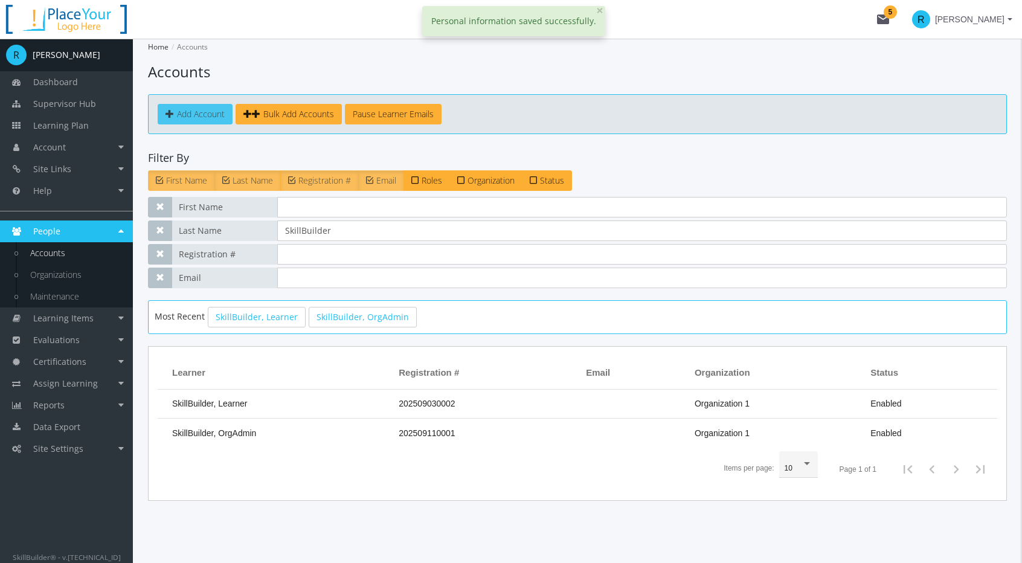
click at [196, 117] on span "Add Account" at bounding box center [201, 113] width 48 height 11
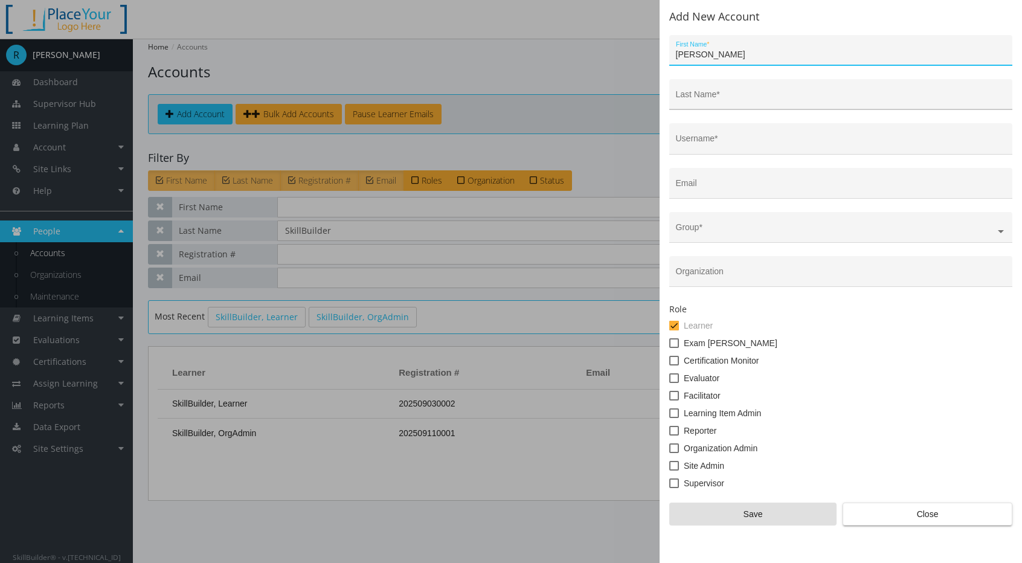
type input "Proctor"
click at [750, 97] on input "Last Name *" at bounding box center [841, 99] width 331 height 10
paste input "SkillBuilder"
type input "SkillBuilder"
click at [732, 143] on input "Username *" at bounding box center [841, 143] width 331 height 10
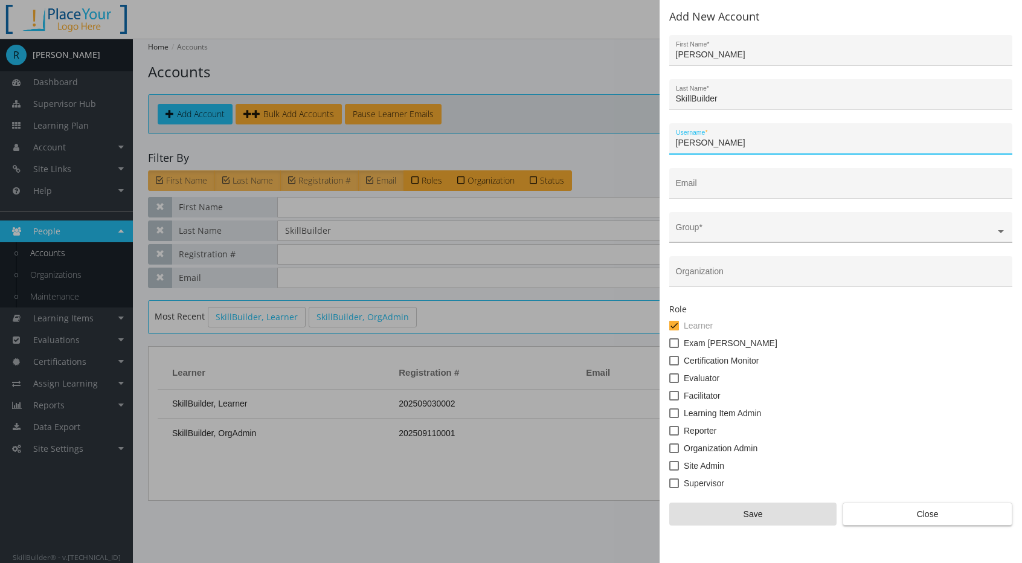
type input "proctor"
click at [703, 227] on ng-select at bounding box center [841, 234] width 343 height 18
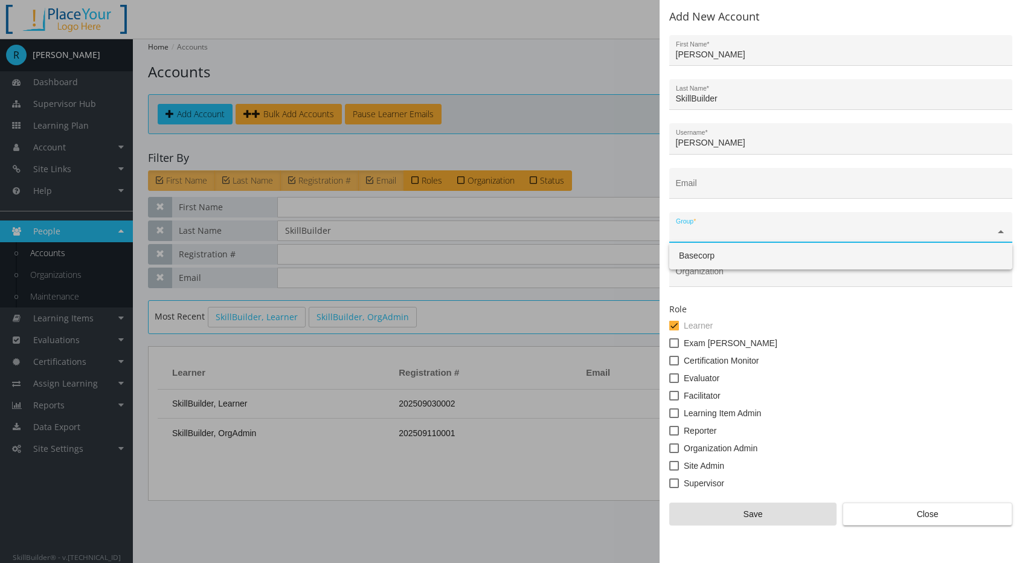
click at [699, 260] on span "Basecorp" at bounding box center [697, 256] width 36 height 10
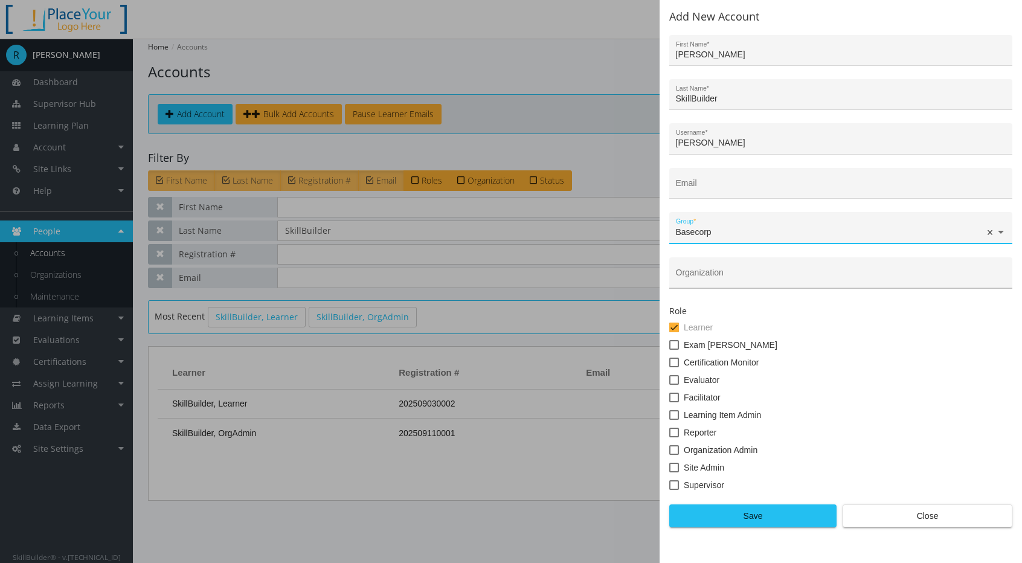
click at [712, 277] on input "Organization" at bounding box center [841, 278] width 331 height 10
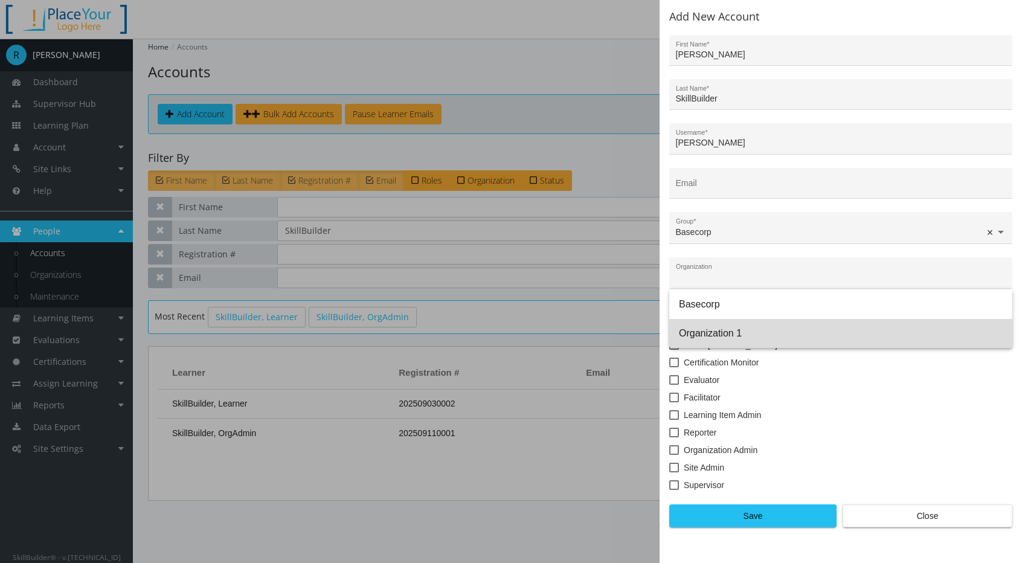
click at [725, 331] on span "Organization 1" at bounding box center [841, 333] width 324 height 29
type input "Organization 1"
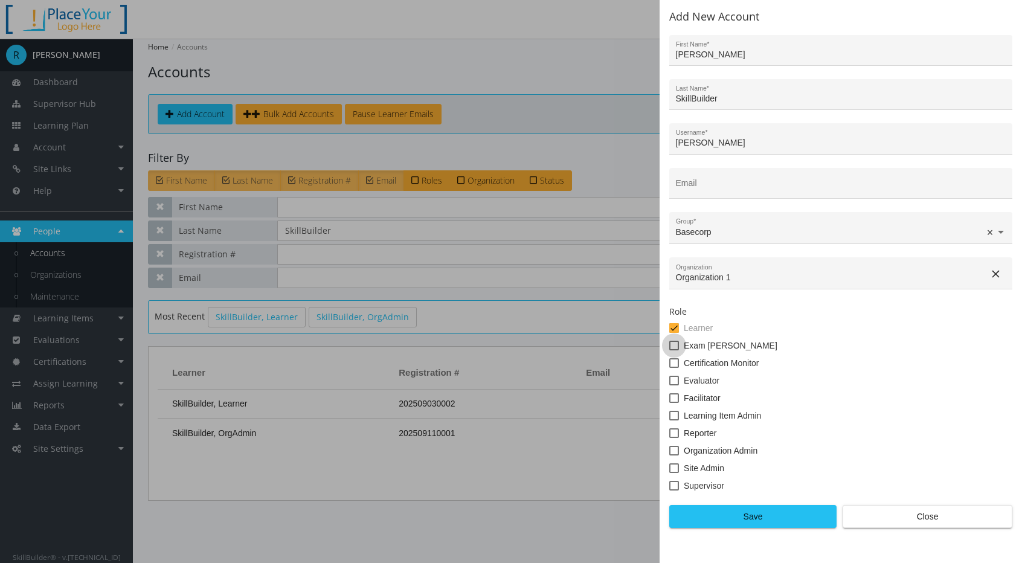
click at [679, 346] on label "Exam Proctor" at bounding box center [724, 345] width 108 height 15
click at [670, 350] on input "Exam Proctor" at bounding box center [670, 350] width 1 height 1
checkbox input "true"
click at [772, 509] on span "Save" at bounding box center [753, 517] width 147 height 22
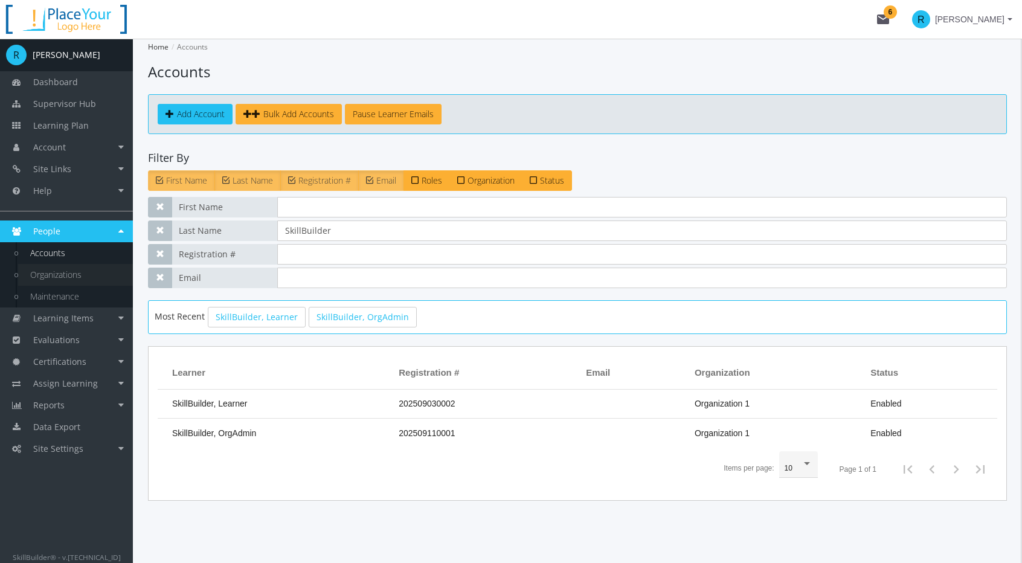
click at [63, 276] on link "Organizations" at bounding box center [75, 275] width 115 height 22
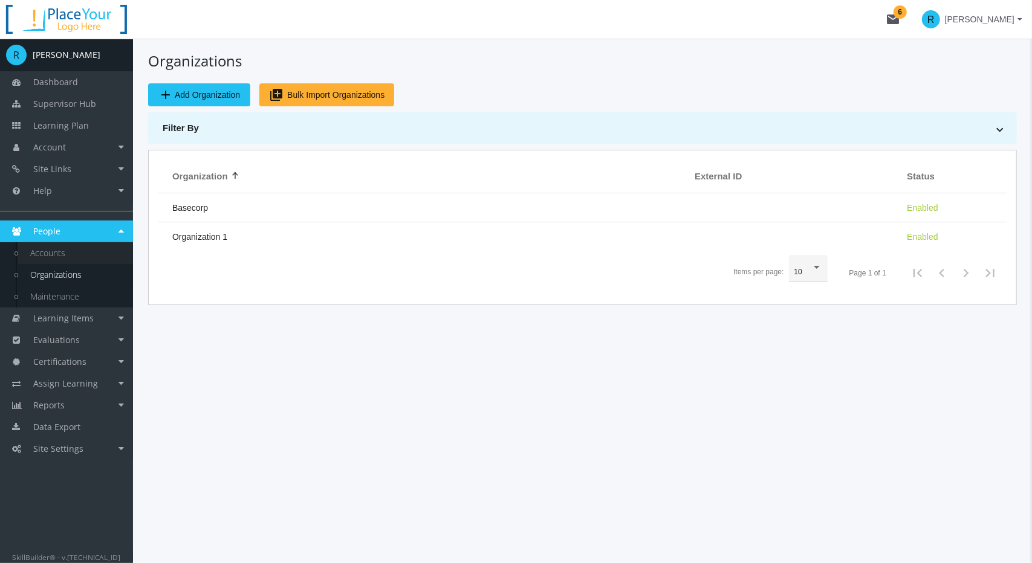
click at [59, 247] on link "Accounts" at bounding box center [75, 253] width 115 height 22
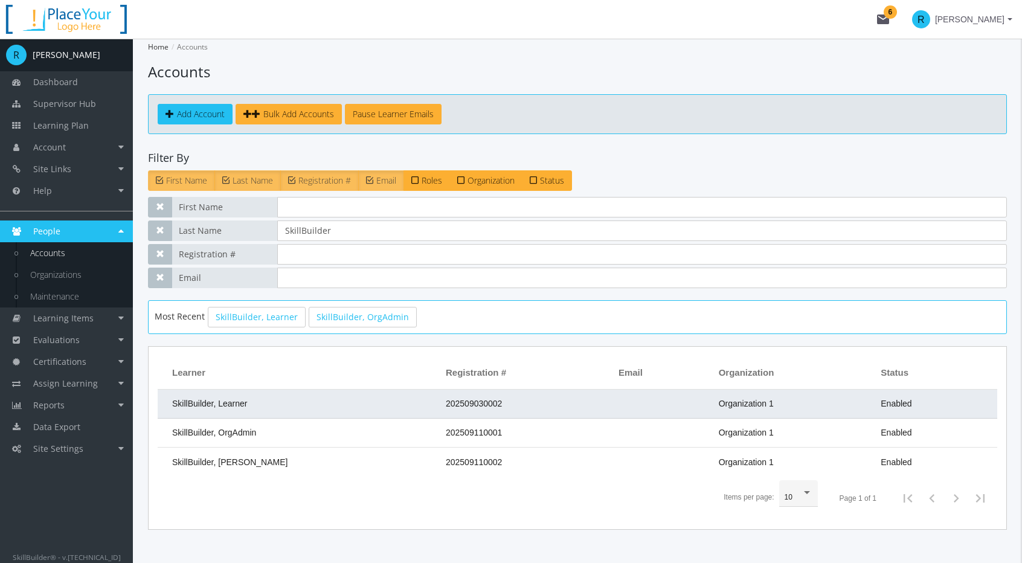
click at [233, 399] on span "SkillBuilder, Learner" at bounding box center [210, 404] width 76 height 10
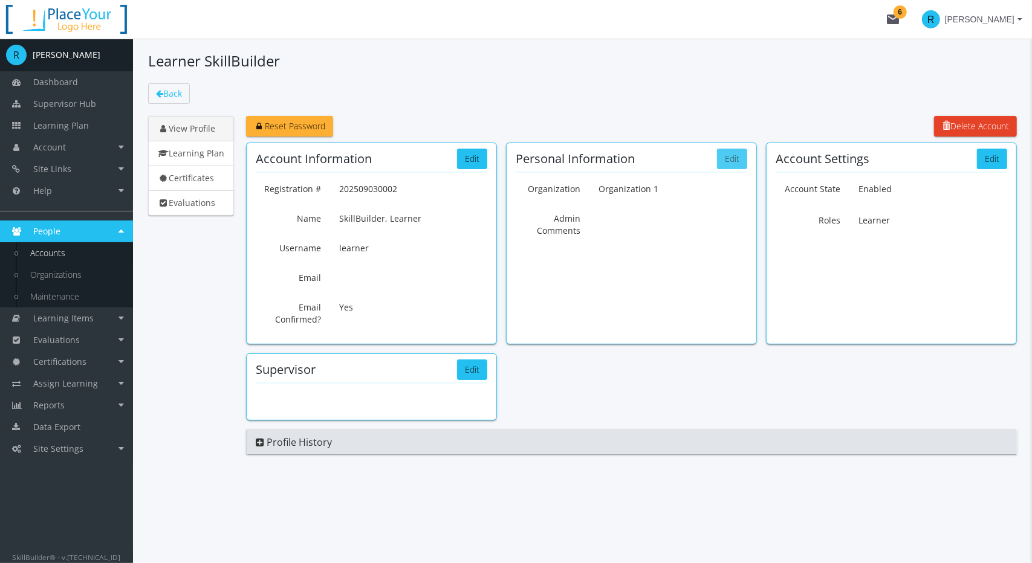
click at [736, 163] on button "Edit" at bounding box center [732, 159] width 30 height 21
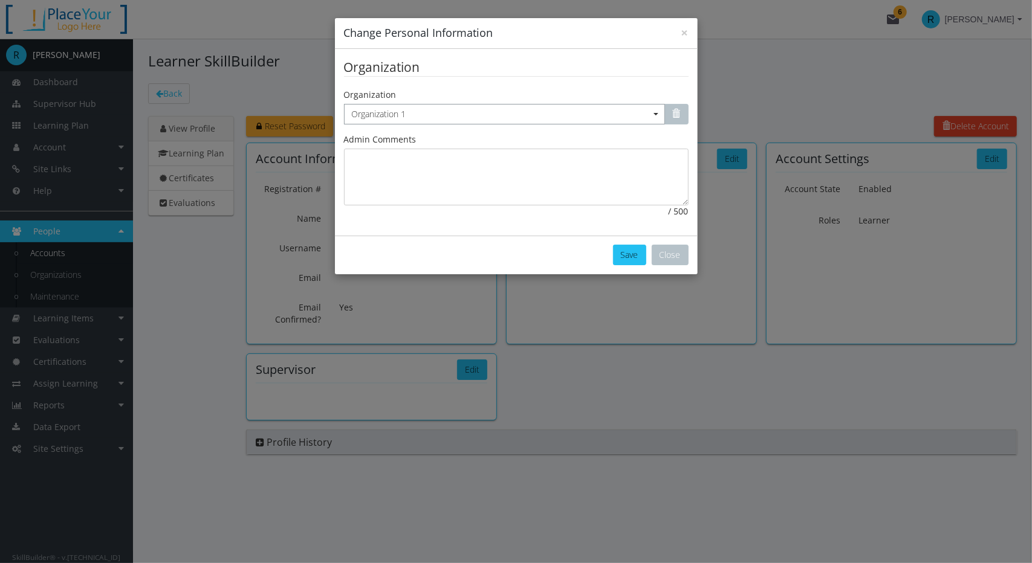
click at [426, 119] on span "Organization 1" at bounding box center [504, 114] width 305 height 12
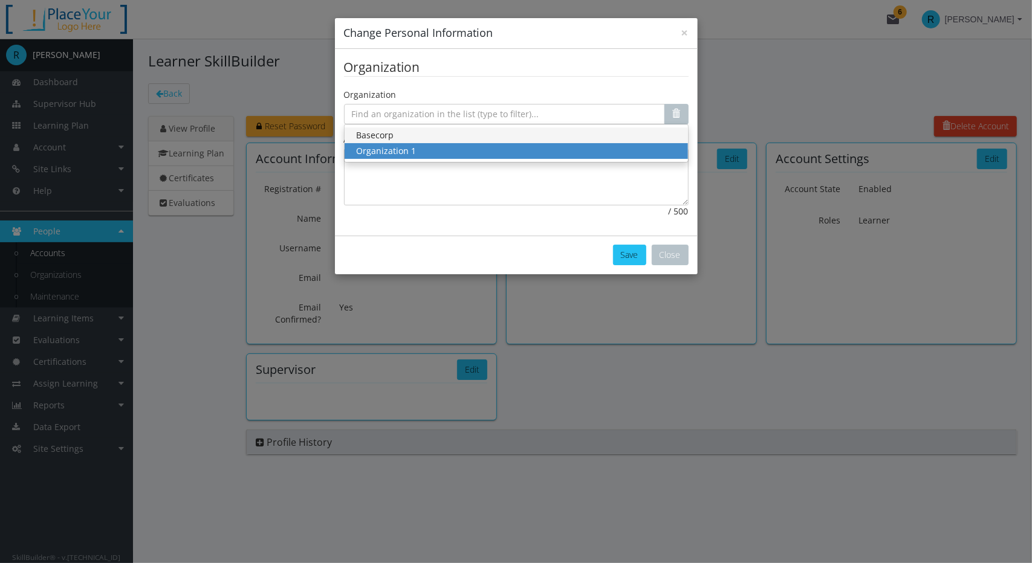
click at [390, 138] on div "Basecorp" at bounding box center [516, 135] width 319 height 12
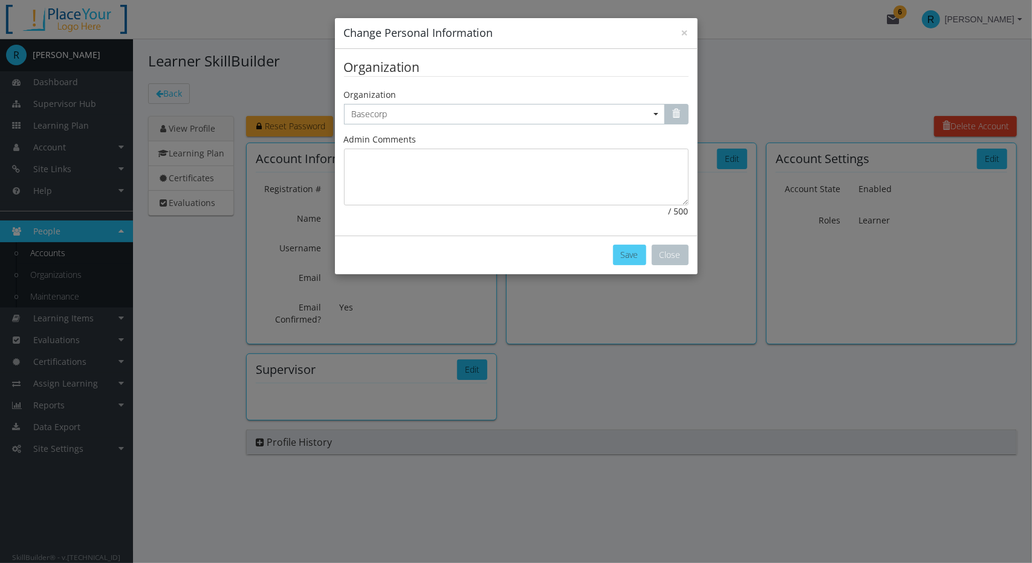
click at [633, 253] on button "Save" at bounding box center [629, 255] width 33 height 21
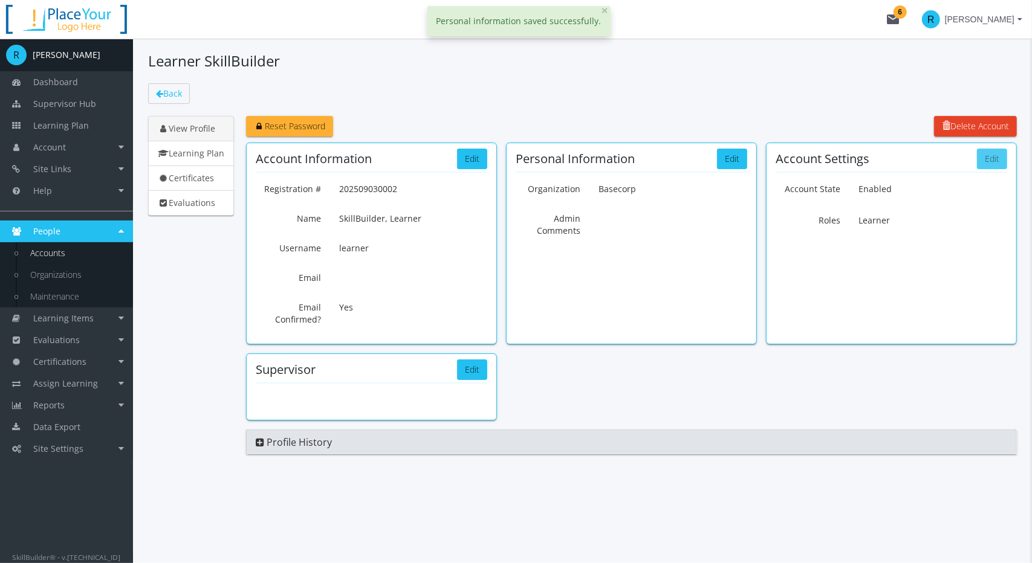
click at [993, 156] on button "Edit" at bounding box center [992, 159] width 30 height 21
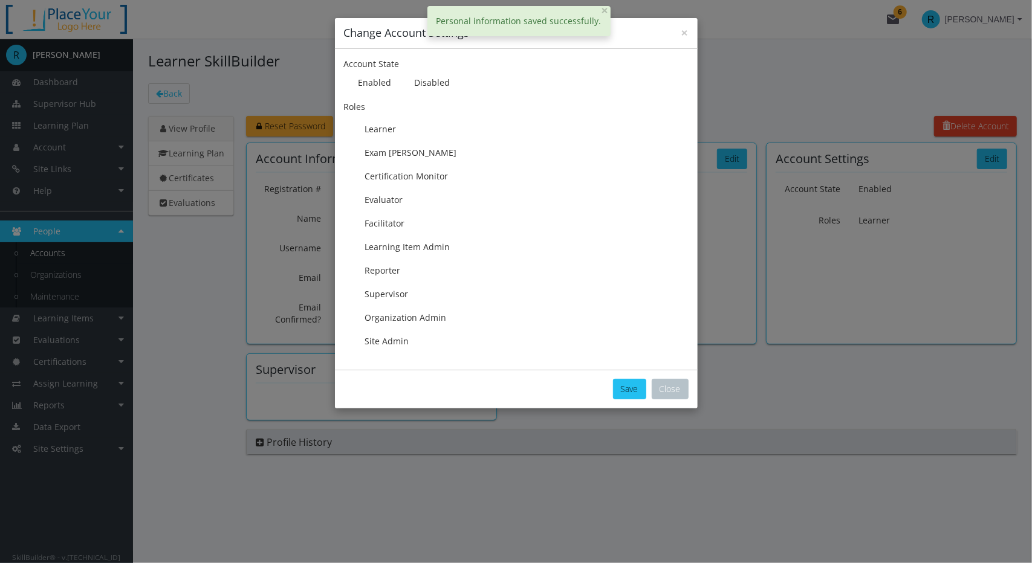
click at [350, 153] on link at bounding box center [353, 152] width 18 height 18
click at [640, 388] on button "Save" at bounding box center [629, 389] width 33 height 21
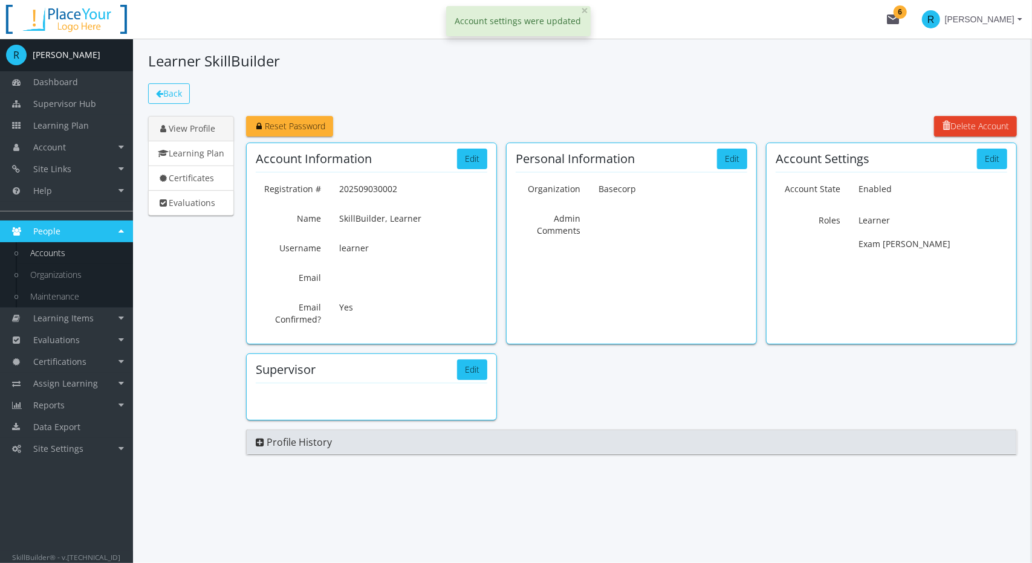
click at [169, 92] on span "Back" at bounding box center [172, 93] width 19 height 11
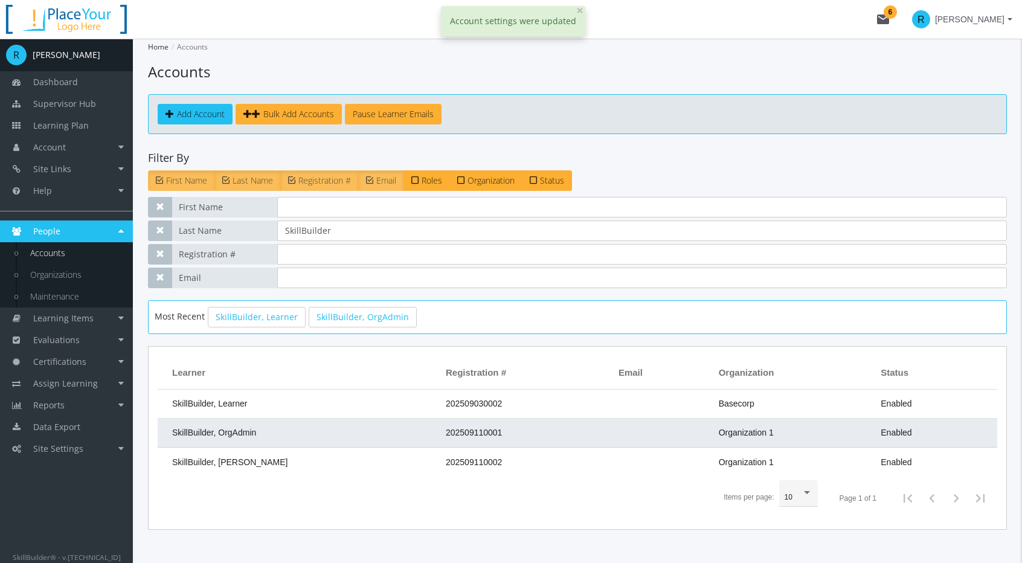
click at [248, 430] on span "SkillBuilder, OrgAdmin" at bounding box center [214, 433] width 84 height 10
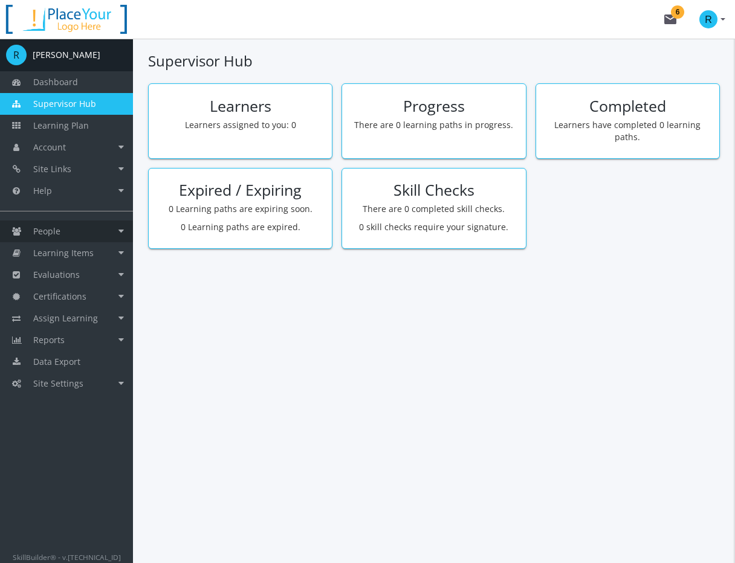
click at [69, 236] on link "People" at bounding box center [66, 232] width 133 height 22
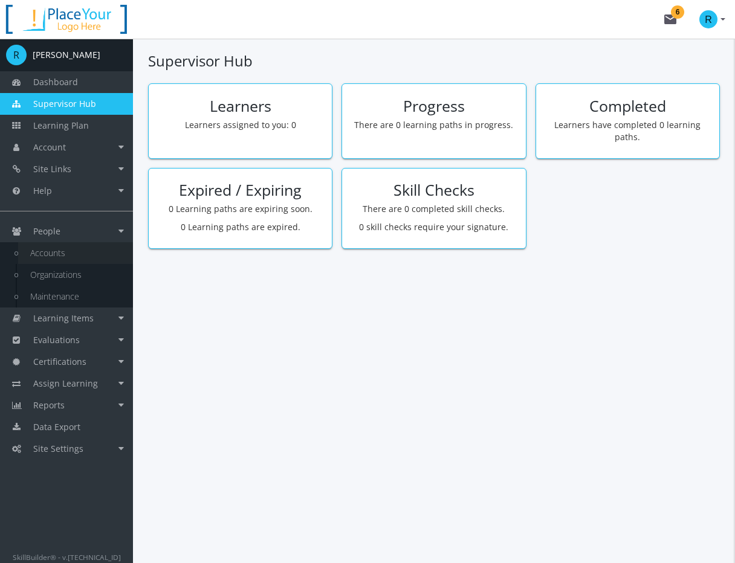
click at [66, 253] on link "Accounts" at bounding box center [75, 253] width 115 height 22
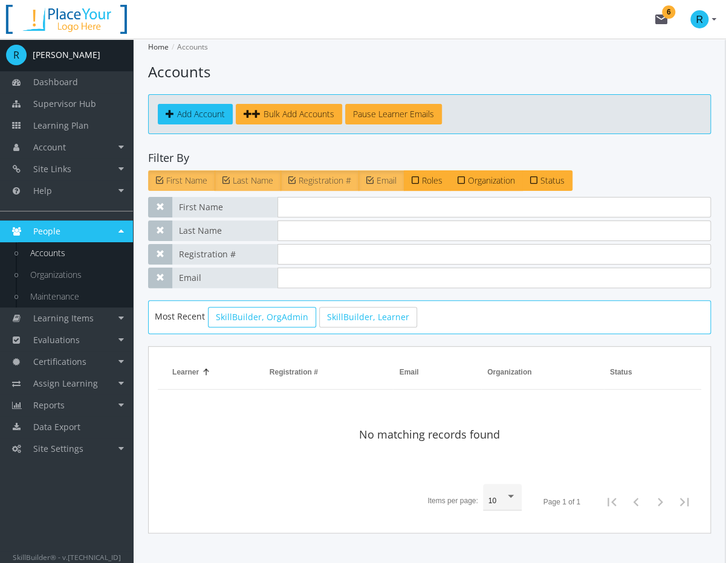
click at [274, 321] on link "SkillBuilder, OrgAdmin" at bounding box center [262, 317] width 108 height 21
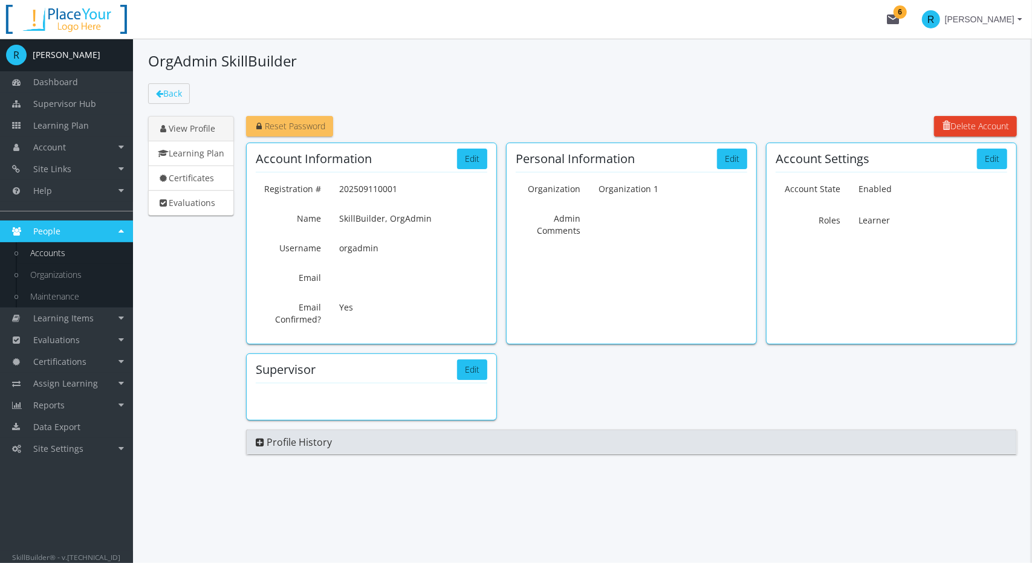
click at [278, 124] on span "Reset Password" at bounding box center [289, 125] width 71 height 11
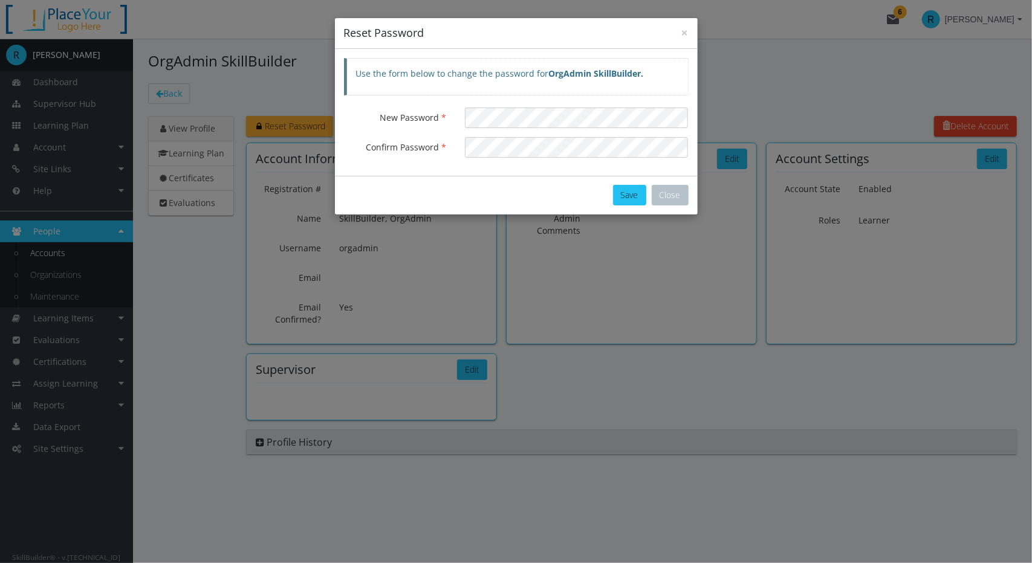
click at [483, 193] on div "Save Close" at bounding box center [516, 195] width 363 height 39
click at [630, 194] on button "Save" at bounding box center [629, 195] width 33 height 21
